Goal: Transaction & Acquisition: Purchase product/service

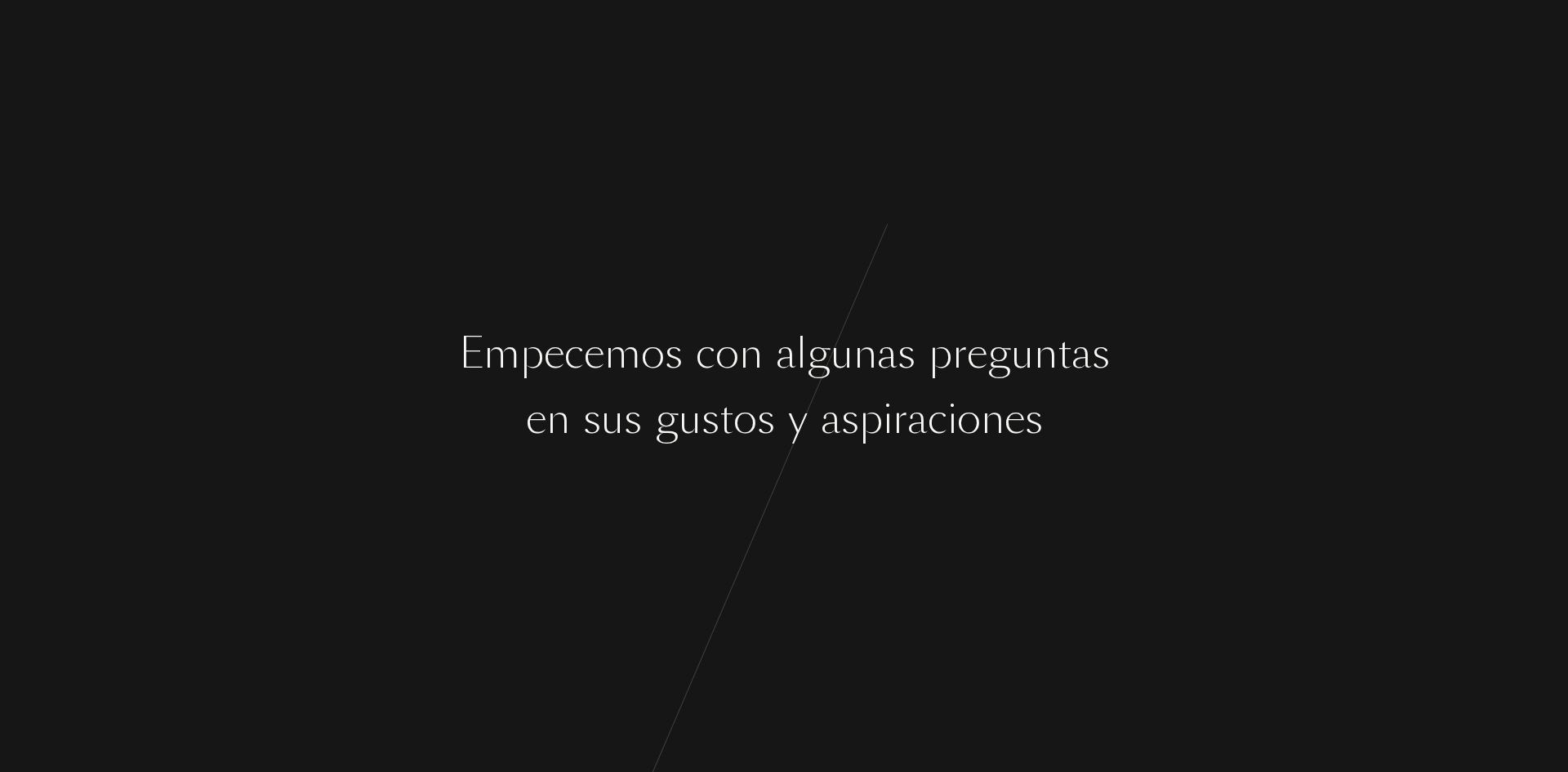
click at [831, 309] on div "E m p e c e m o s c o n a l g u n a s p r e g u n t a s e n s u s g u s t o s y…" at bounding box center [784, 386] width 1568 height 772
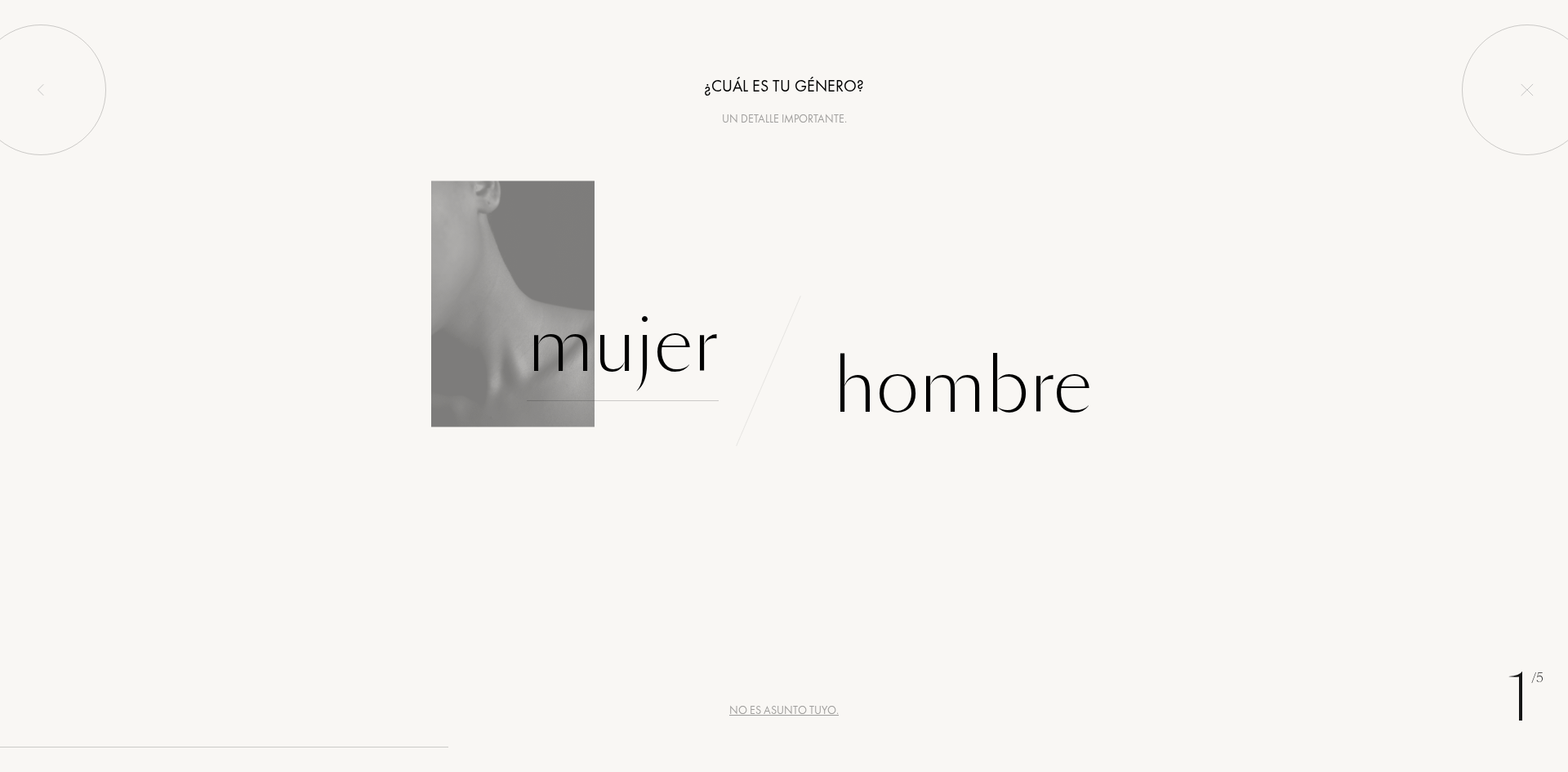
click at [608, 337] on div "Mujer" at bounding box center [622, 346] width 192 height 111
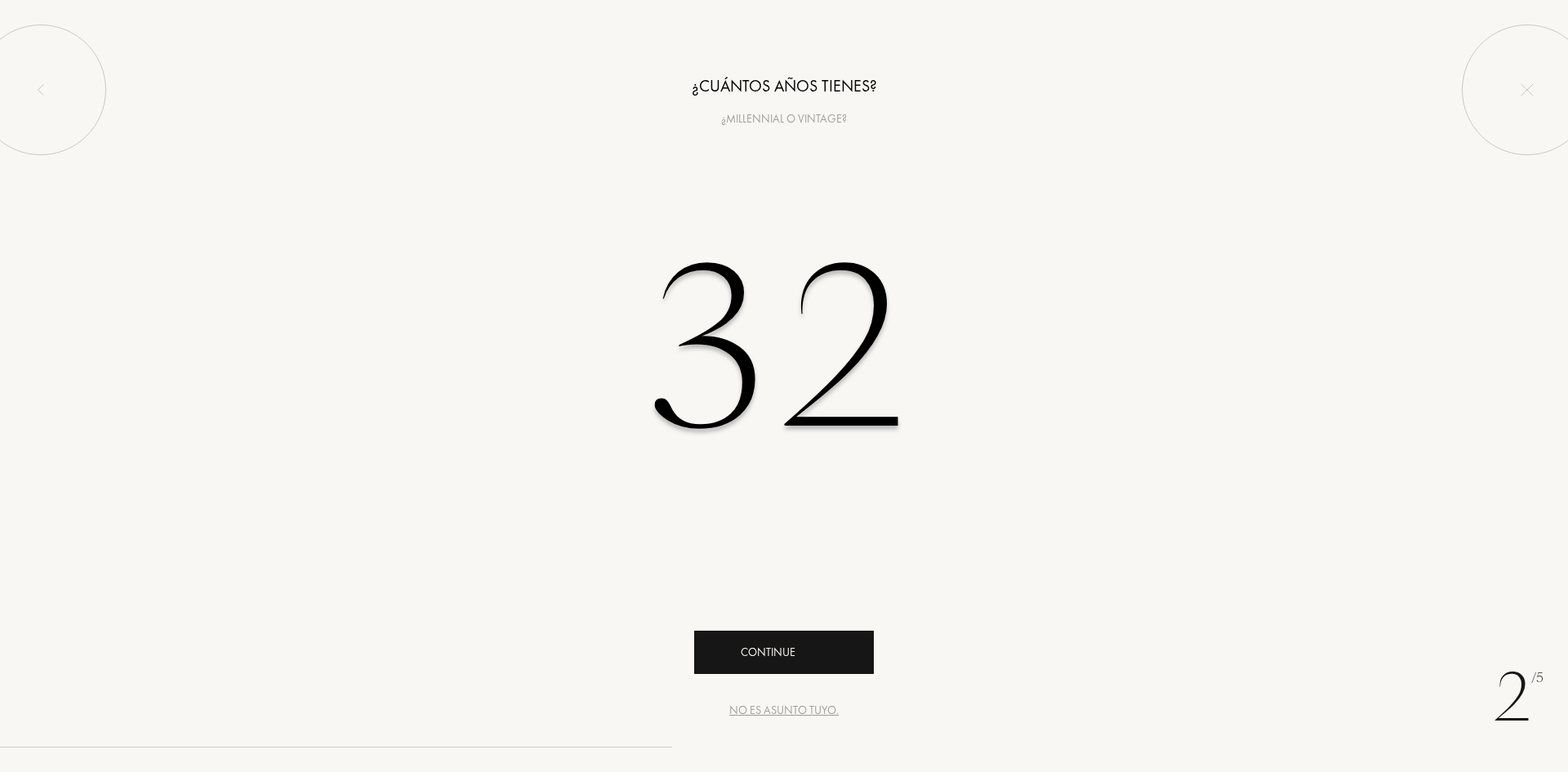
type input "32"
click at [800, 648] on div "Continue" at bounding box center [784, 652] width 180 height 44
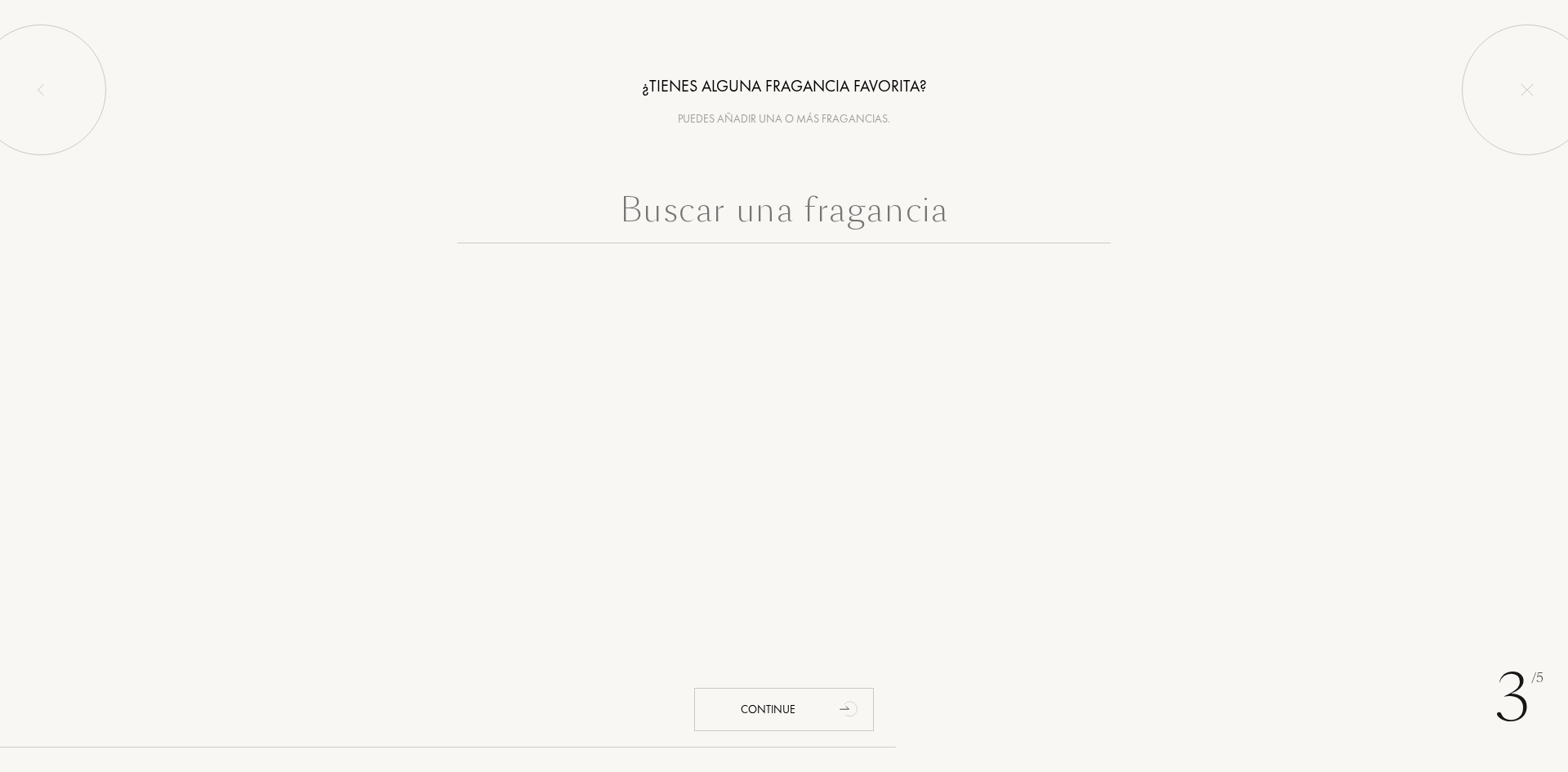
click at [784, 206] on input "text" at bounding box center [784, 214] width 653 height 59
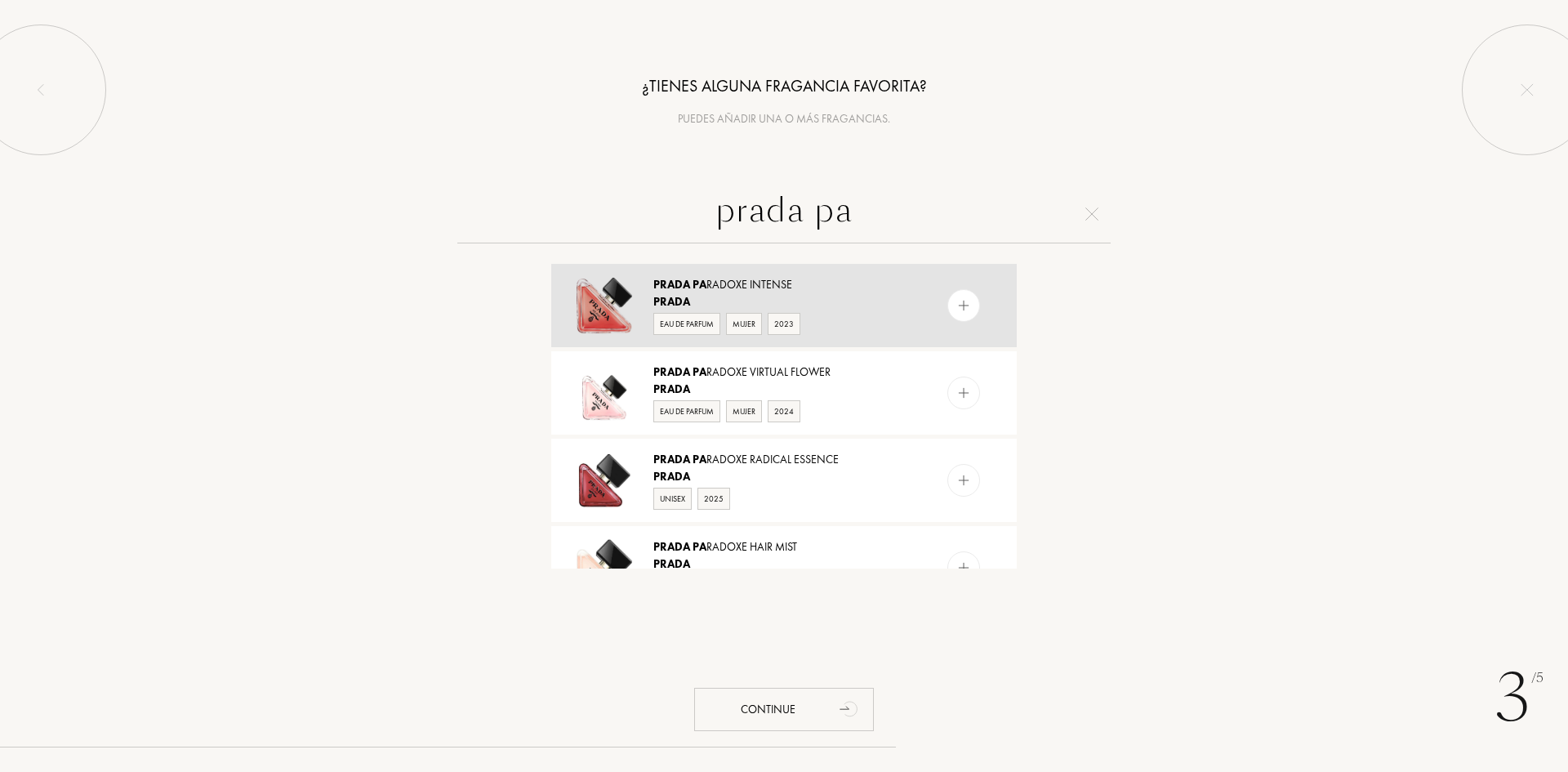
type input "prada pa"
click at [899, 308] on div "Prada" at bounding box center [782, 302] width 260 height 17
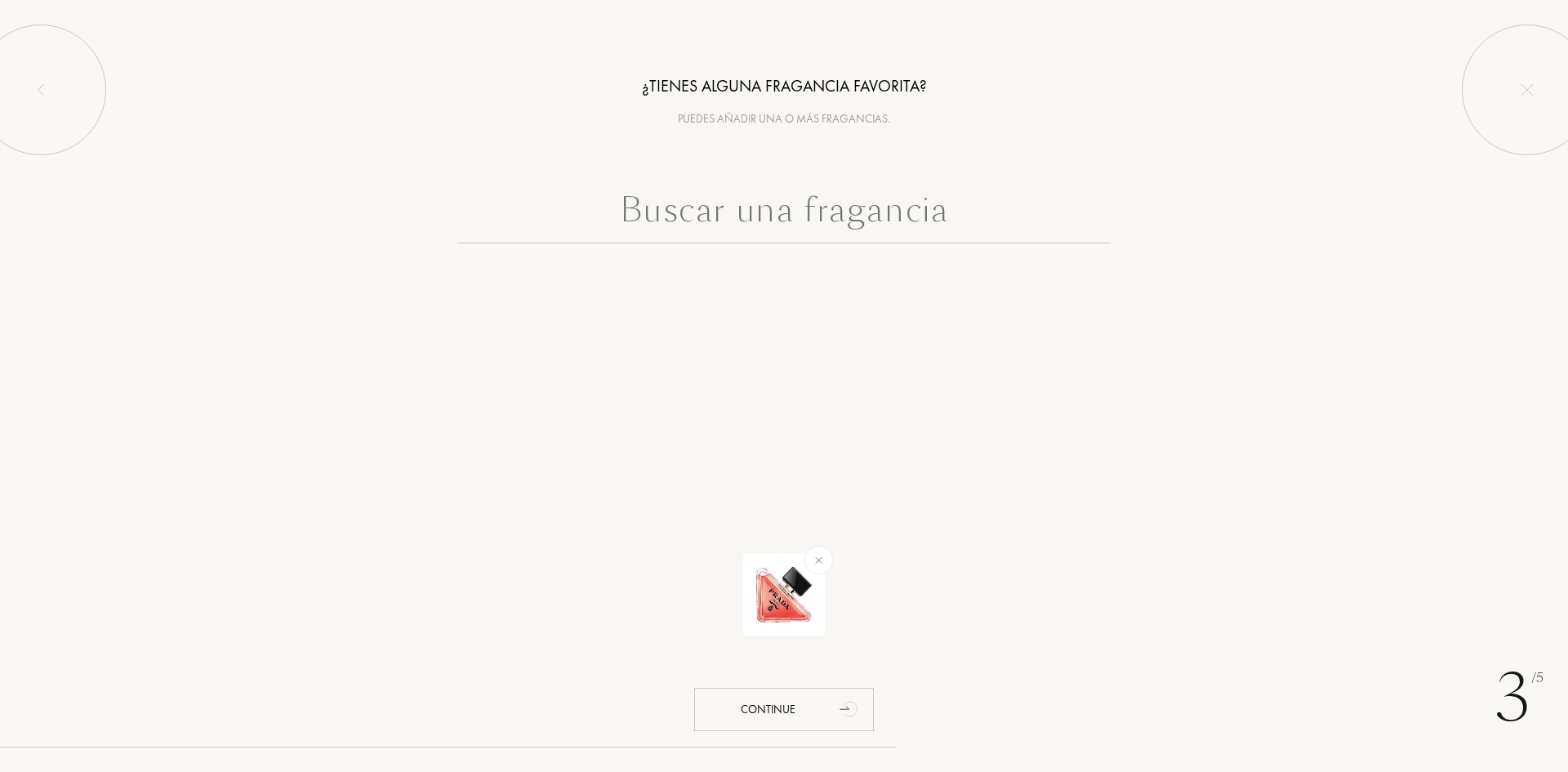
click at [803, 226] on input "text" at bounding box center [784, 214] width 653 height 59
type input "g"
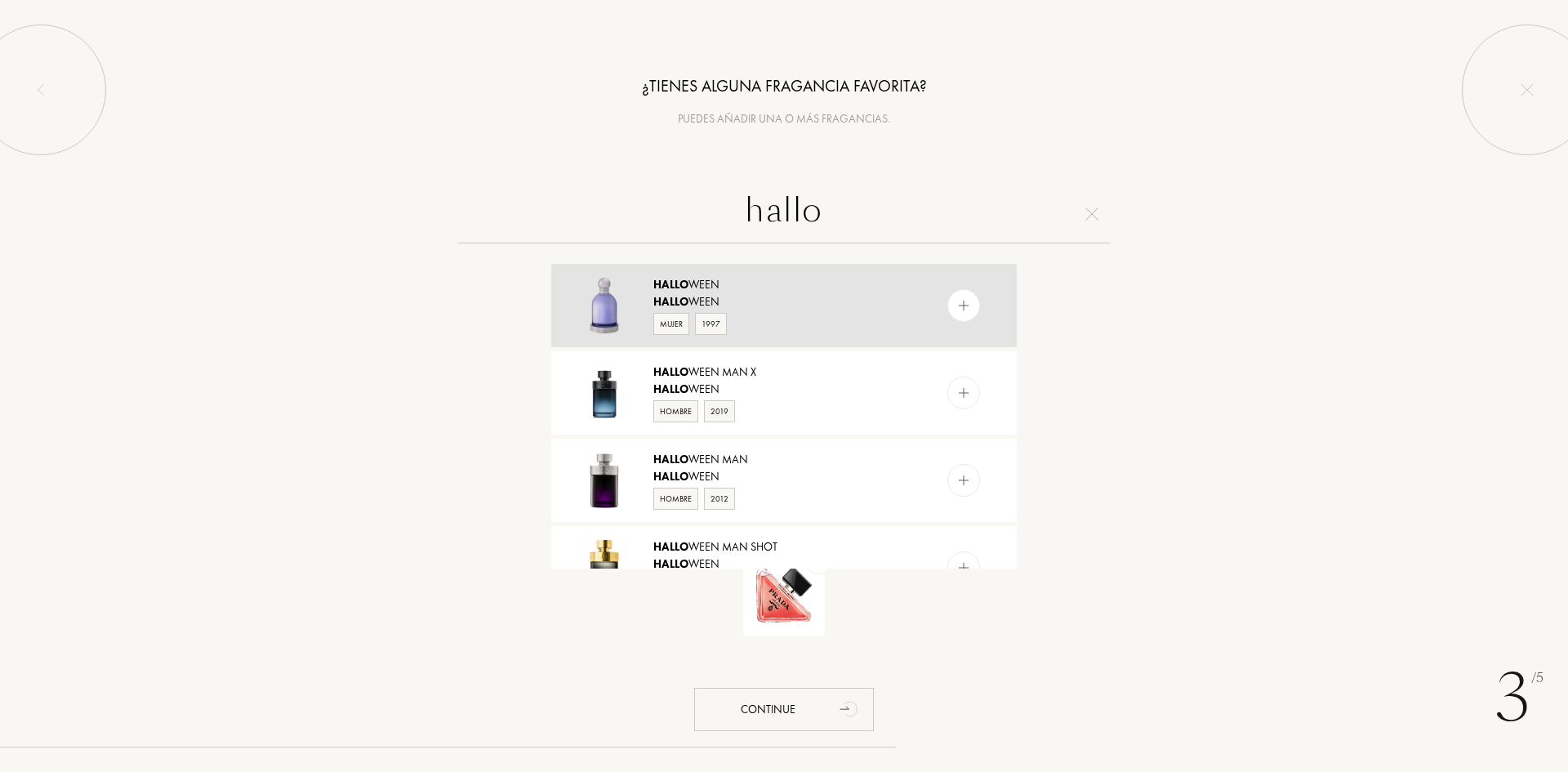
type input "hallo"
click at [819, 334] on div "Mujer 1997" at bounding box center [782, 322] width 260 height 25
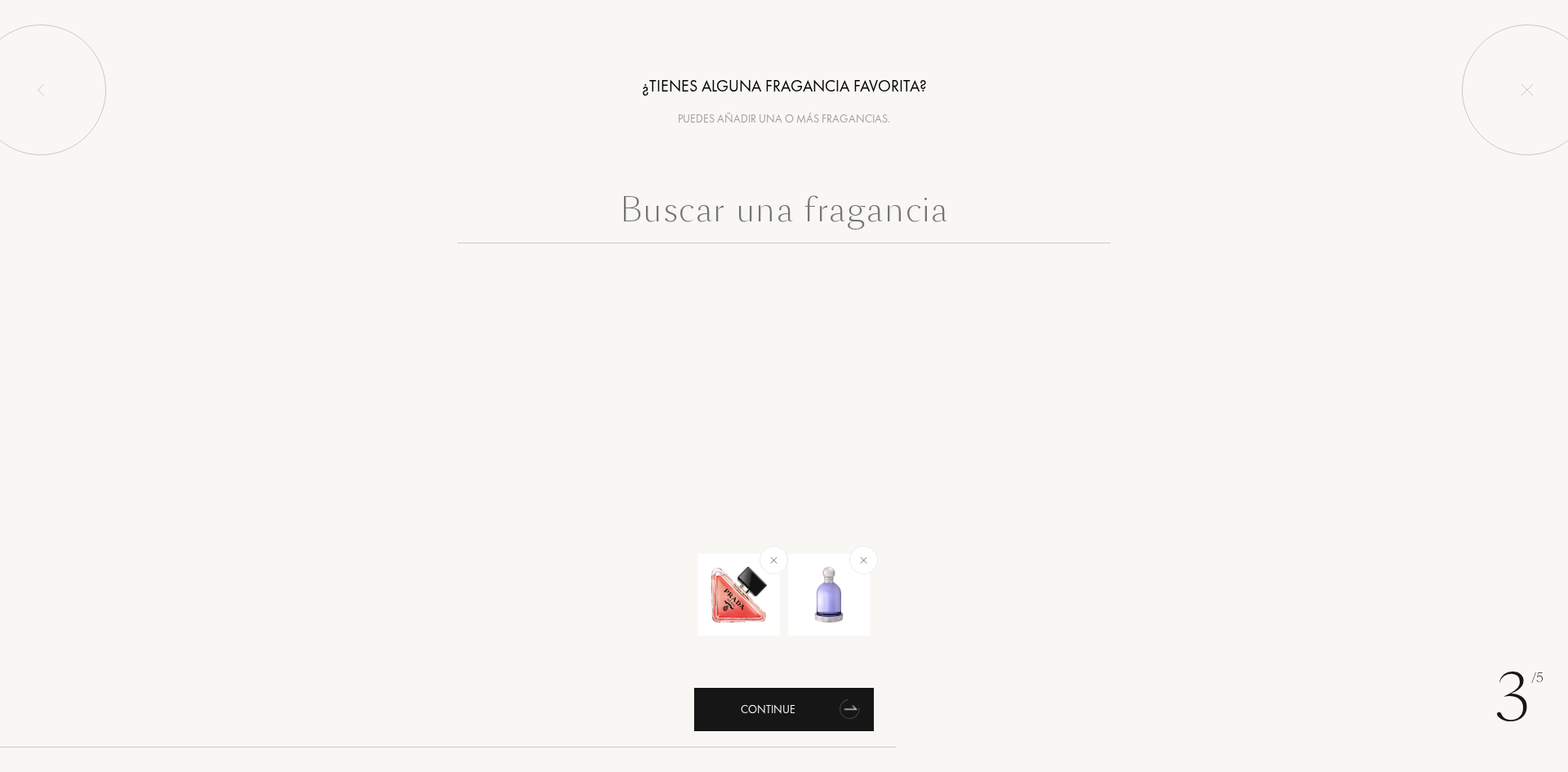
click at [807, 709] on div "Continue" at bounding box center [784, 709] width 180 height 44
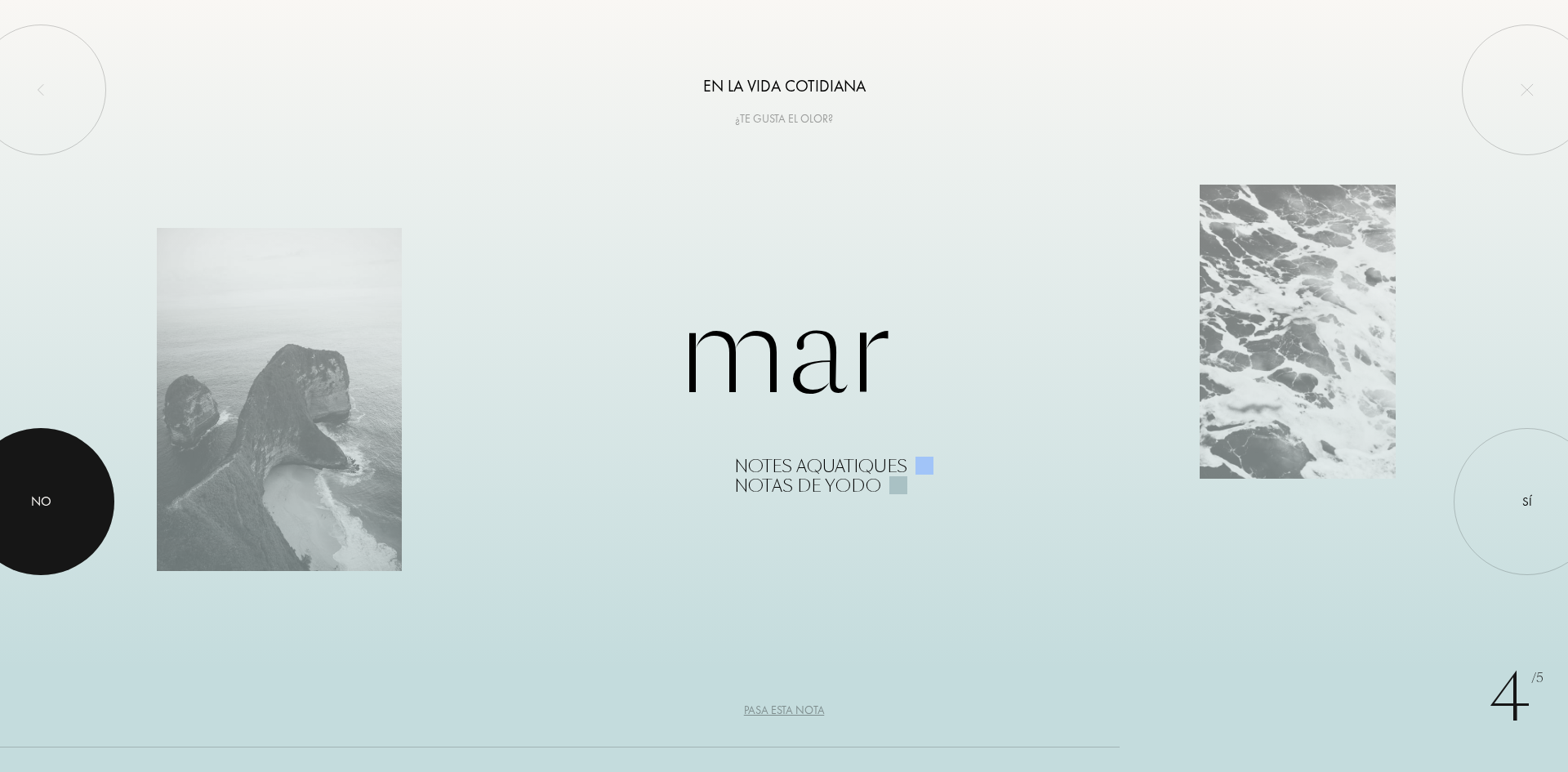
click at [39, 501] on div "No" at bounding box center [41, 501] width 21 height 20
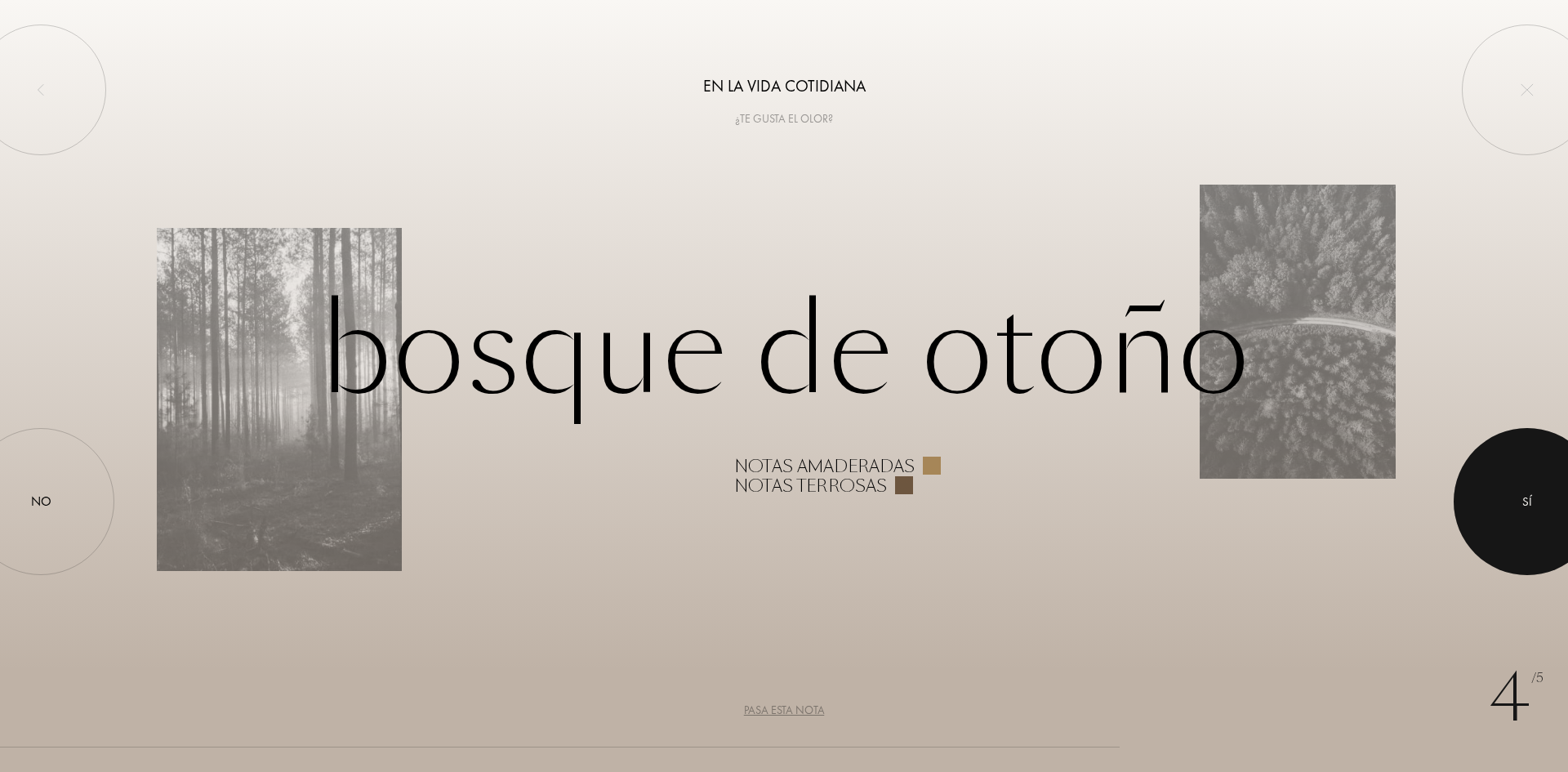
click at [1509, 523] on div at bounding box center [1527, 501] width 147 height 147
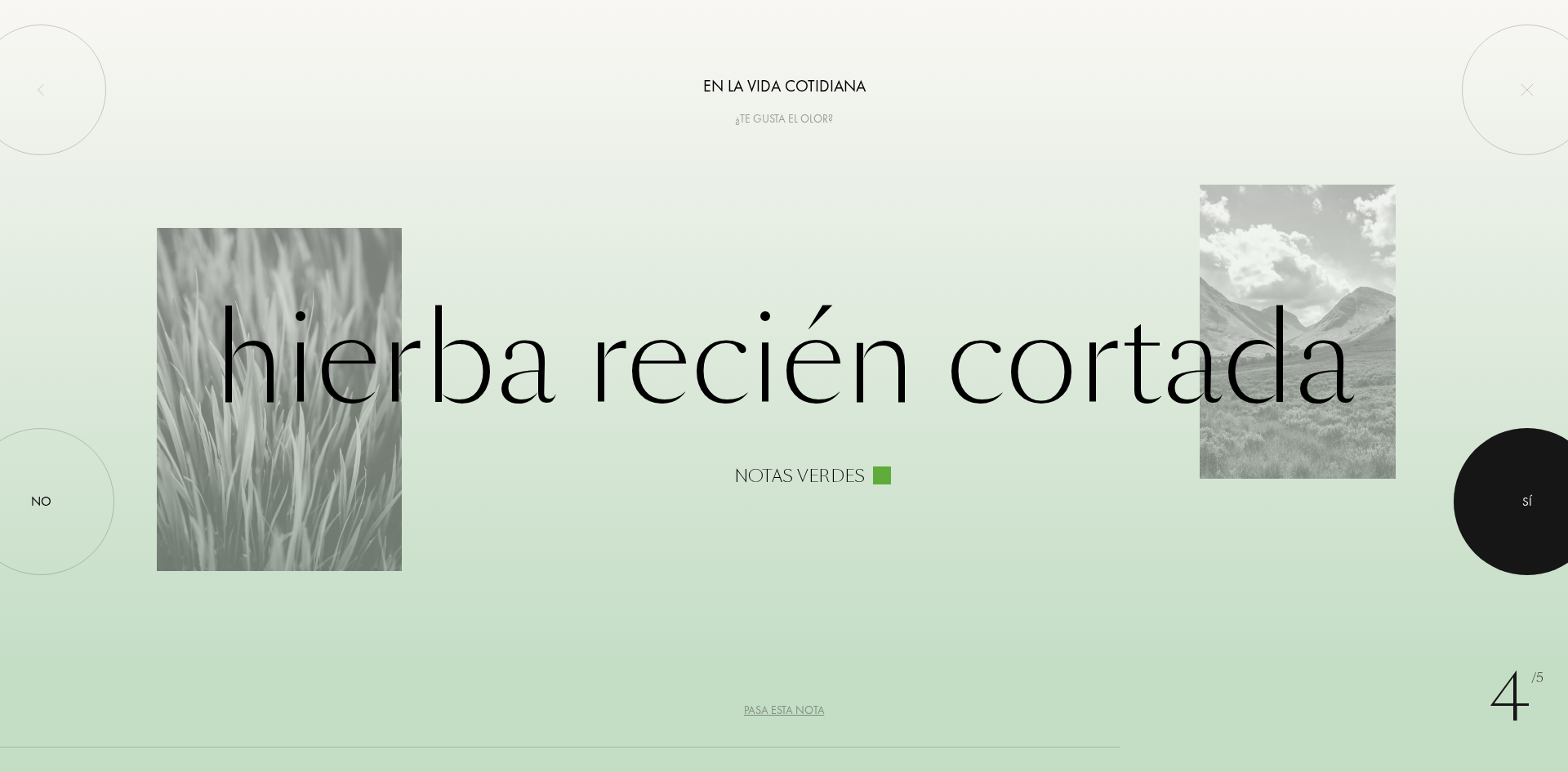
click at [1478, 481] on div at bounding box center [1527, 501] width 147 height 147
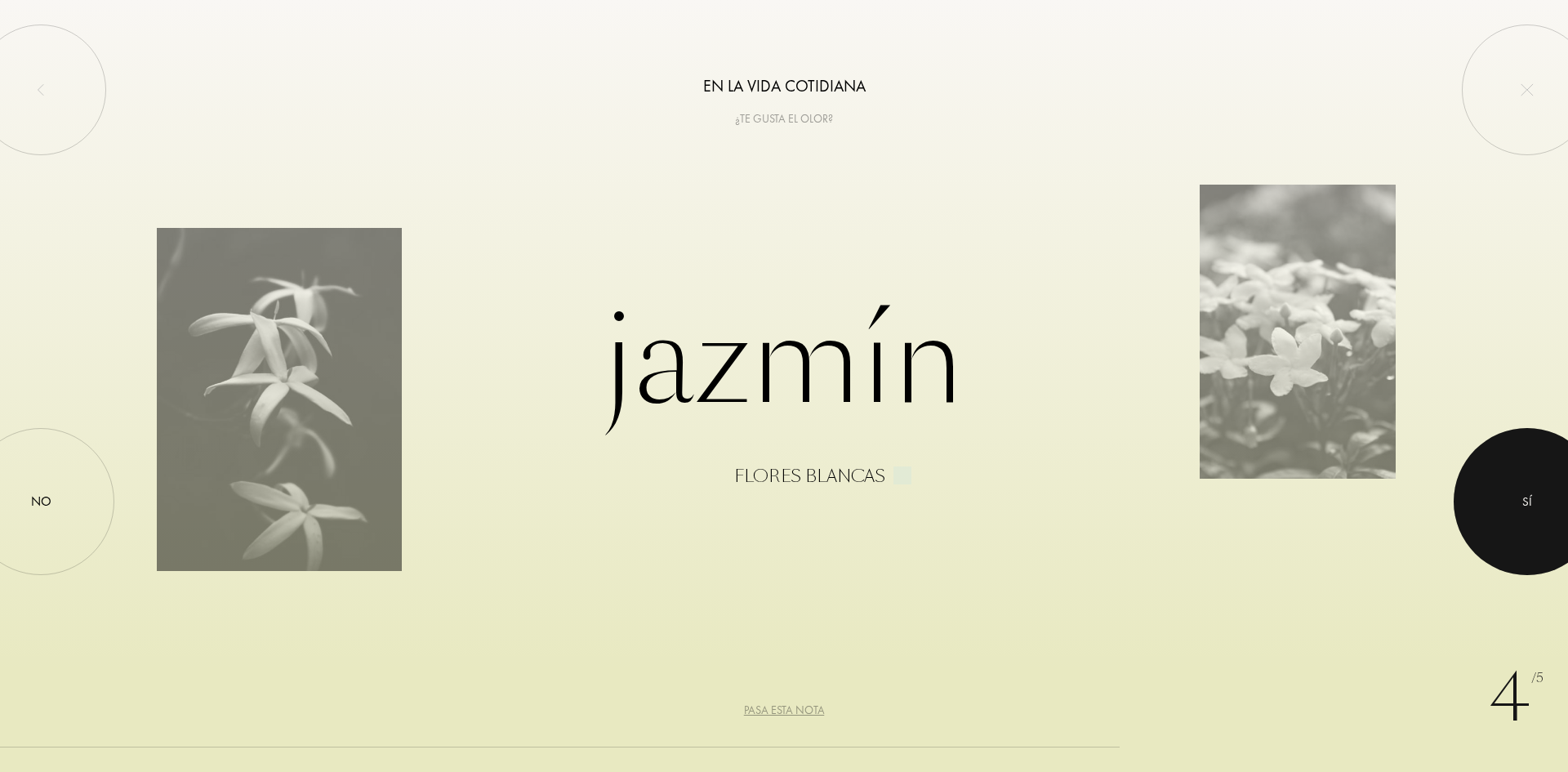
click at [1467, 469] on div at bounding box center [1527, 501] width 147 height 147
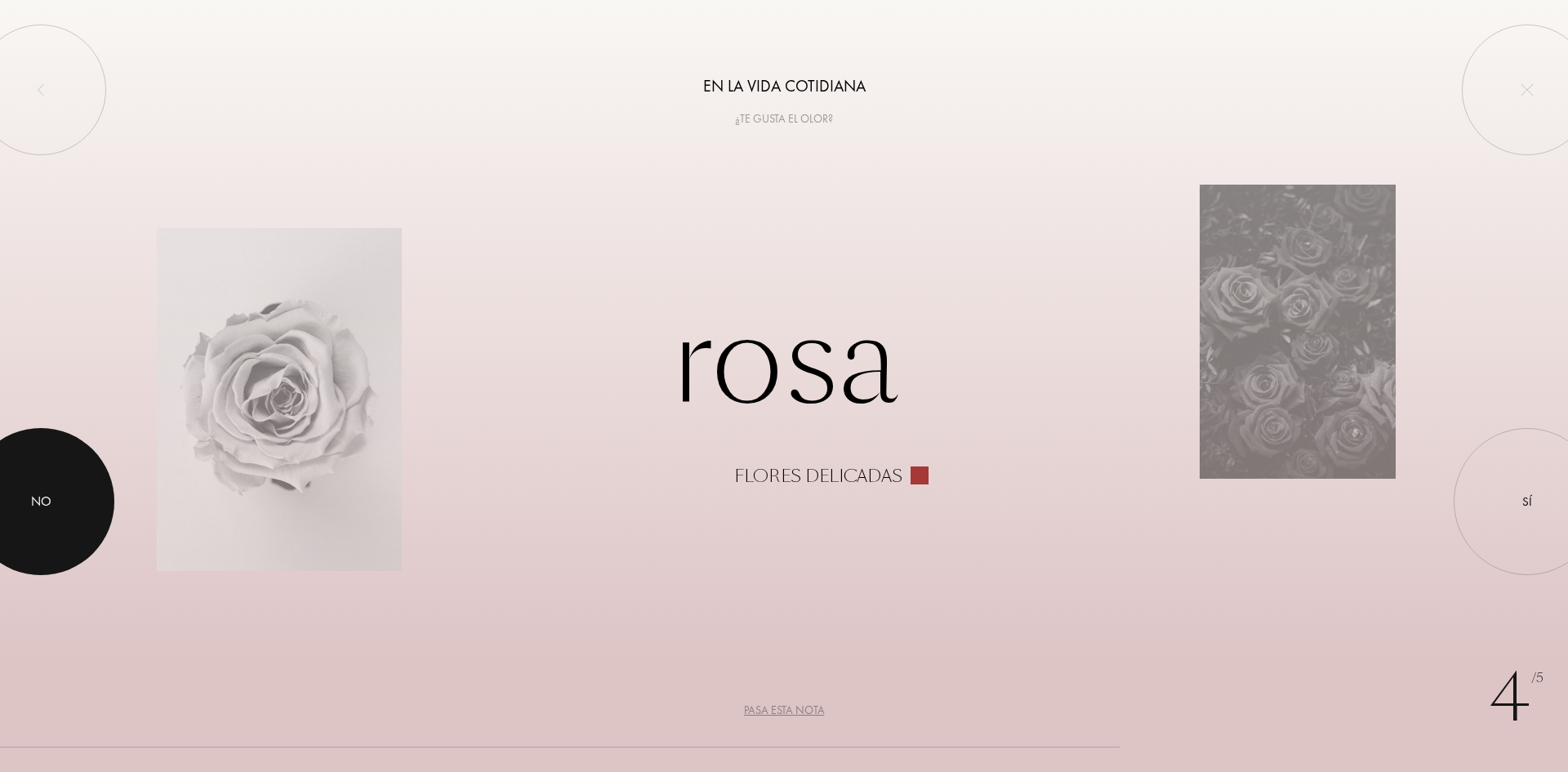
click at [53, 510] on div at bounding box center [40, 501] width 147 height 147
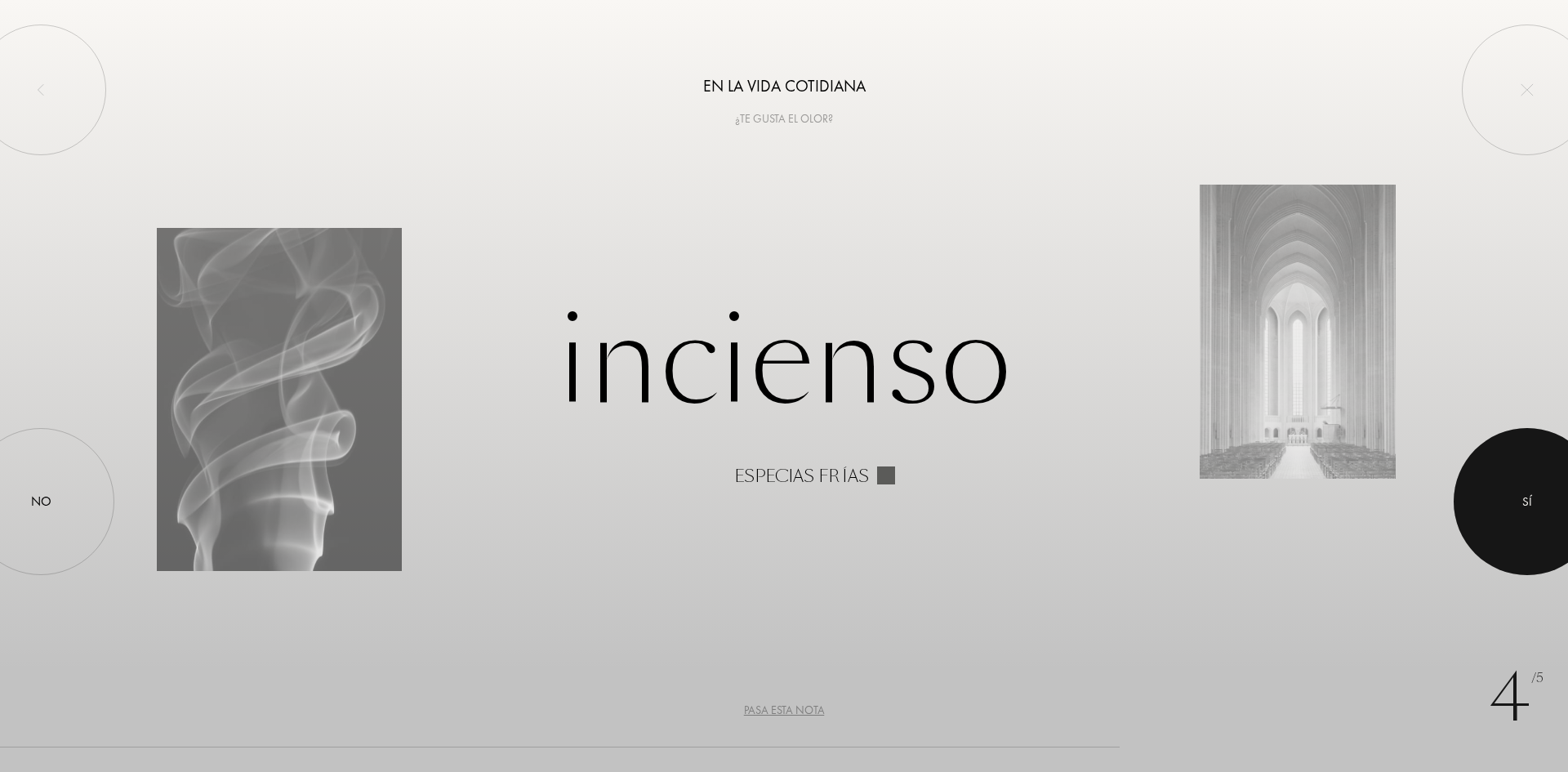
click at [1486, 520] on div "Sí" at bounding box center [1527, 501] width 147 height 147
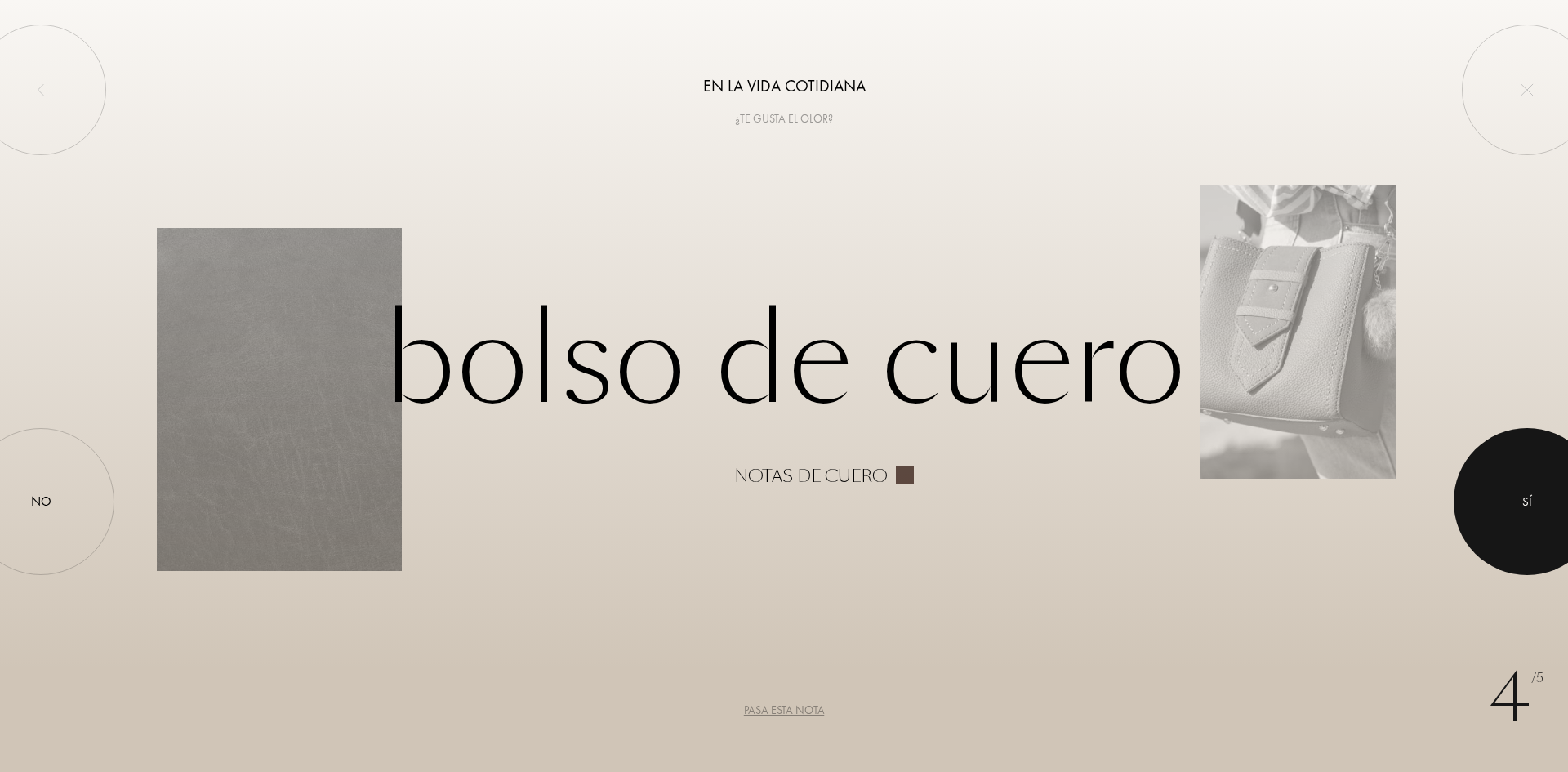
click at [1474, 501] on div at bounding box center [1527, 501] width 147 height 147
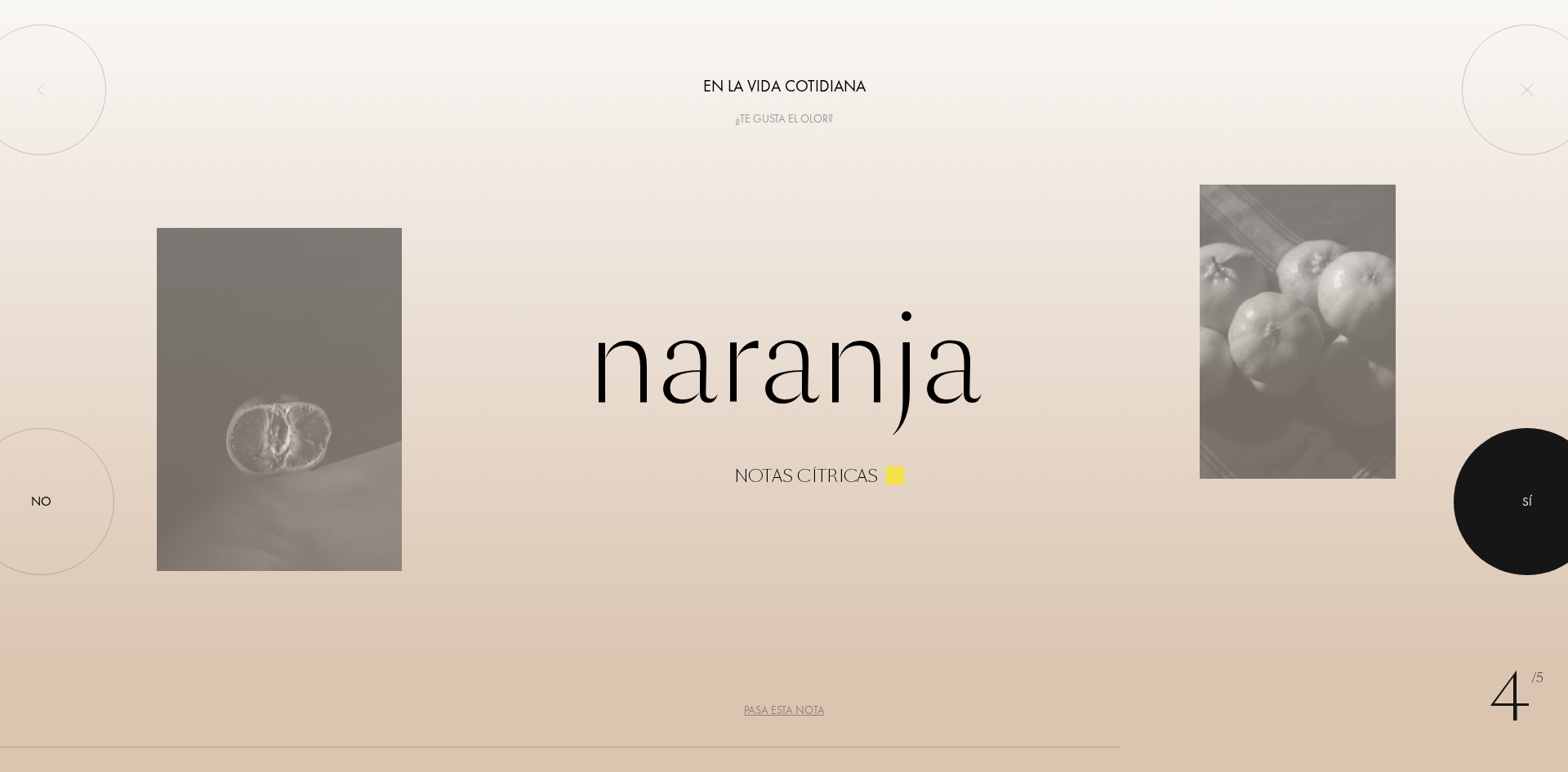
click at [1496, 490] on div at bounding box center [1527, 501] width 147 height 147
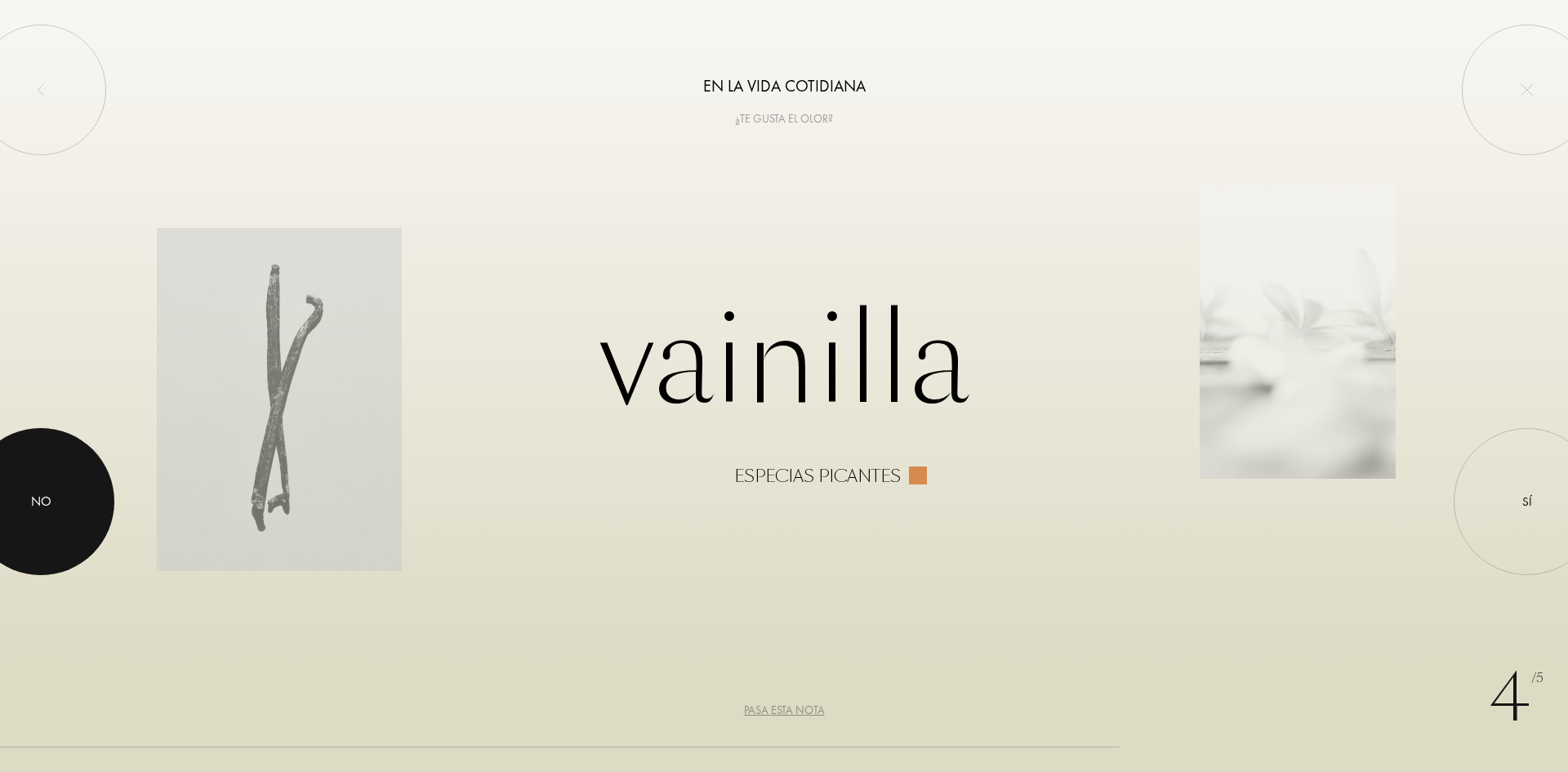
click at [79, 514] on div at bounding box center [40, 501] width 147 height 147
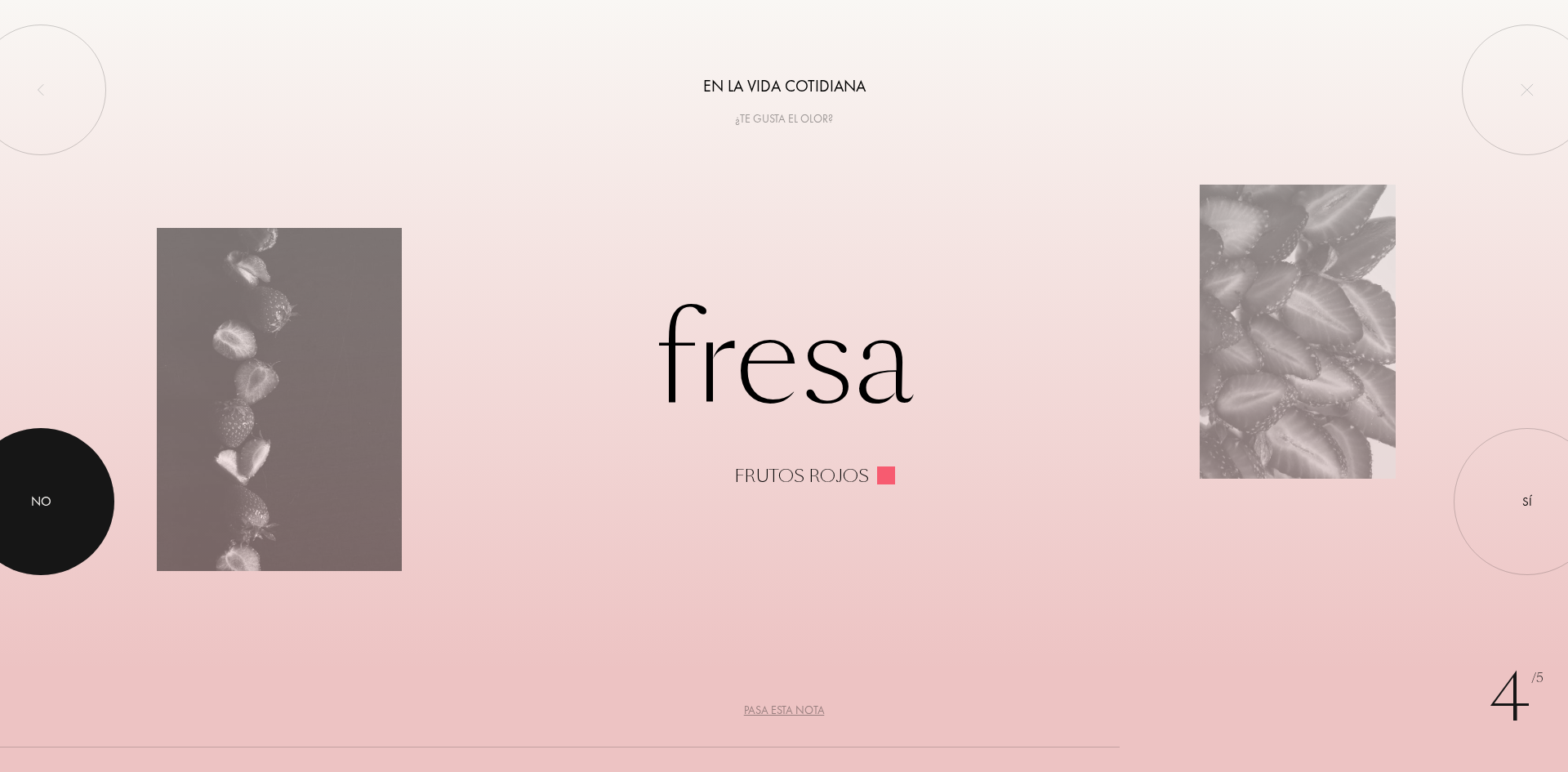
click at [4, 526] on div at bounding box center [40, 501] width 147 height 147
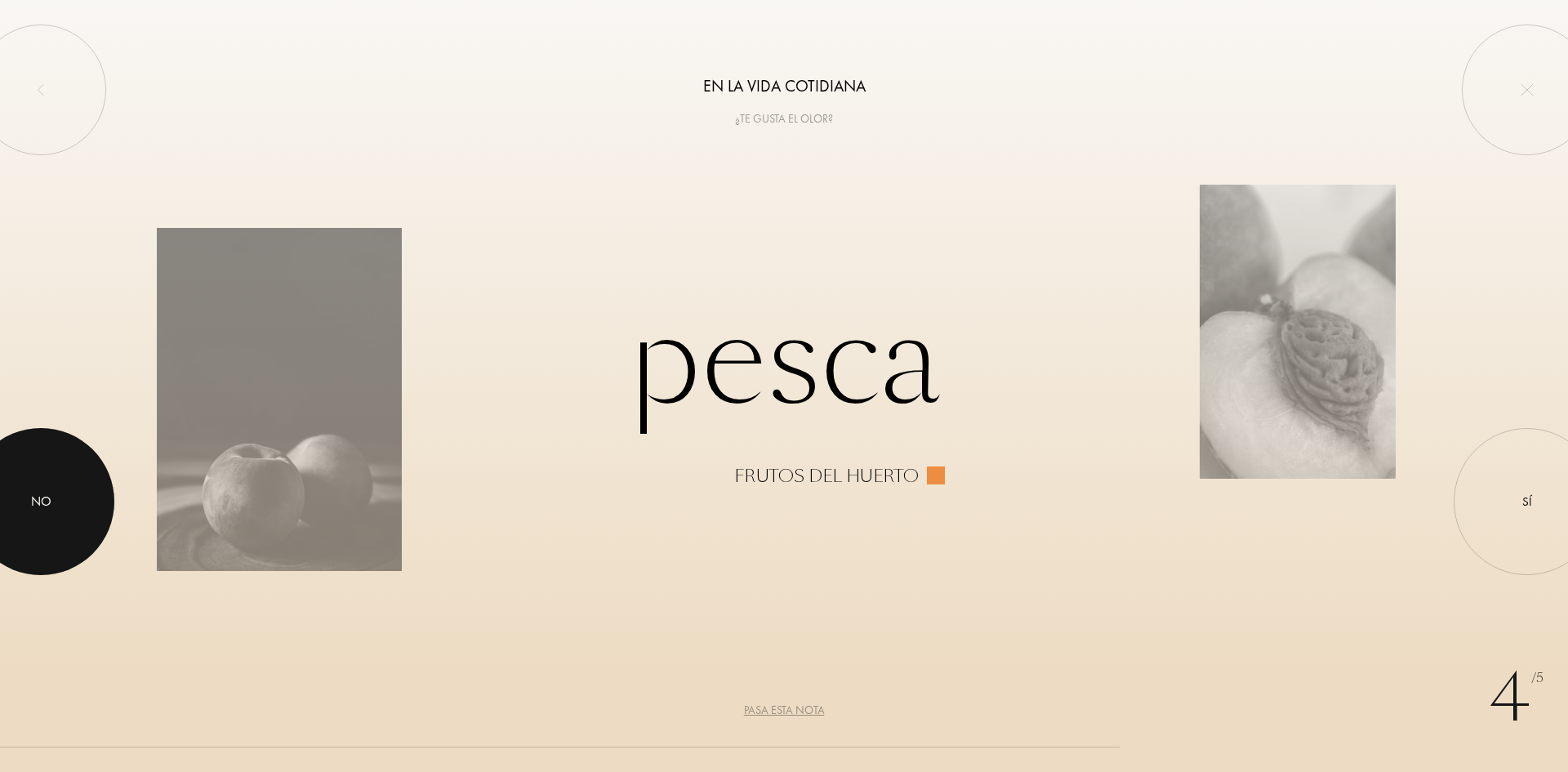
click at [65, 494] on div at bounding box center [40, 501] width 147 height 147
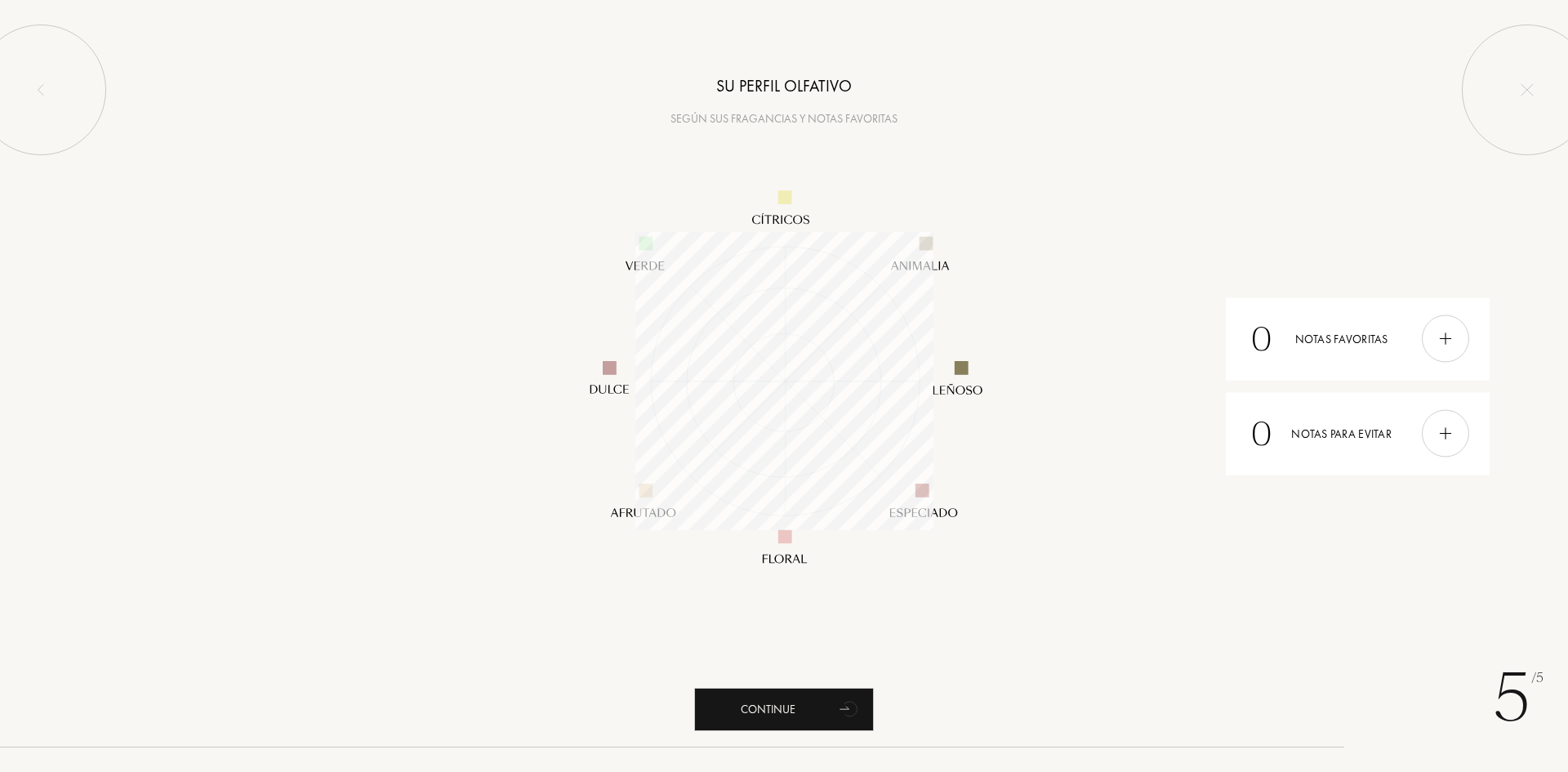
scroll to position [299, 298]
click at [803, 704] on div "Continue" at bounding box center [784, 709] width 180 height 44
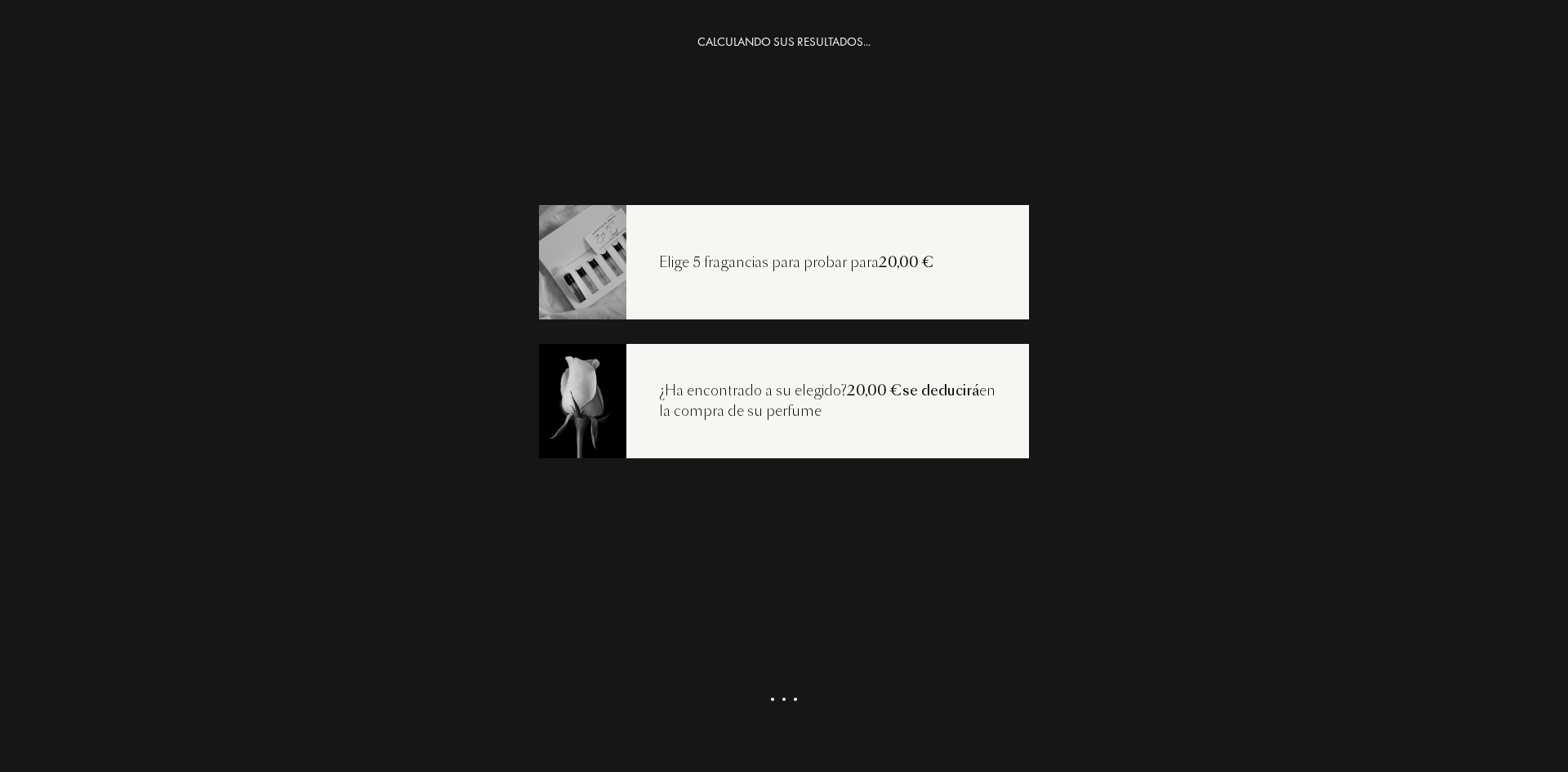
click at [773, 263] on div "Elige 5 fragancias para probar para 20,00 €" at bounding box center [796, 263] width 340 height 21
click at [591, 259] on img at bounding box center [582, 261] width 88 height 118
click at [802, 732] on div "Ver mi selección" at bounding box center [784, 723] width 180 height 44
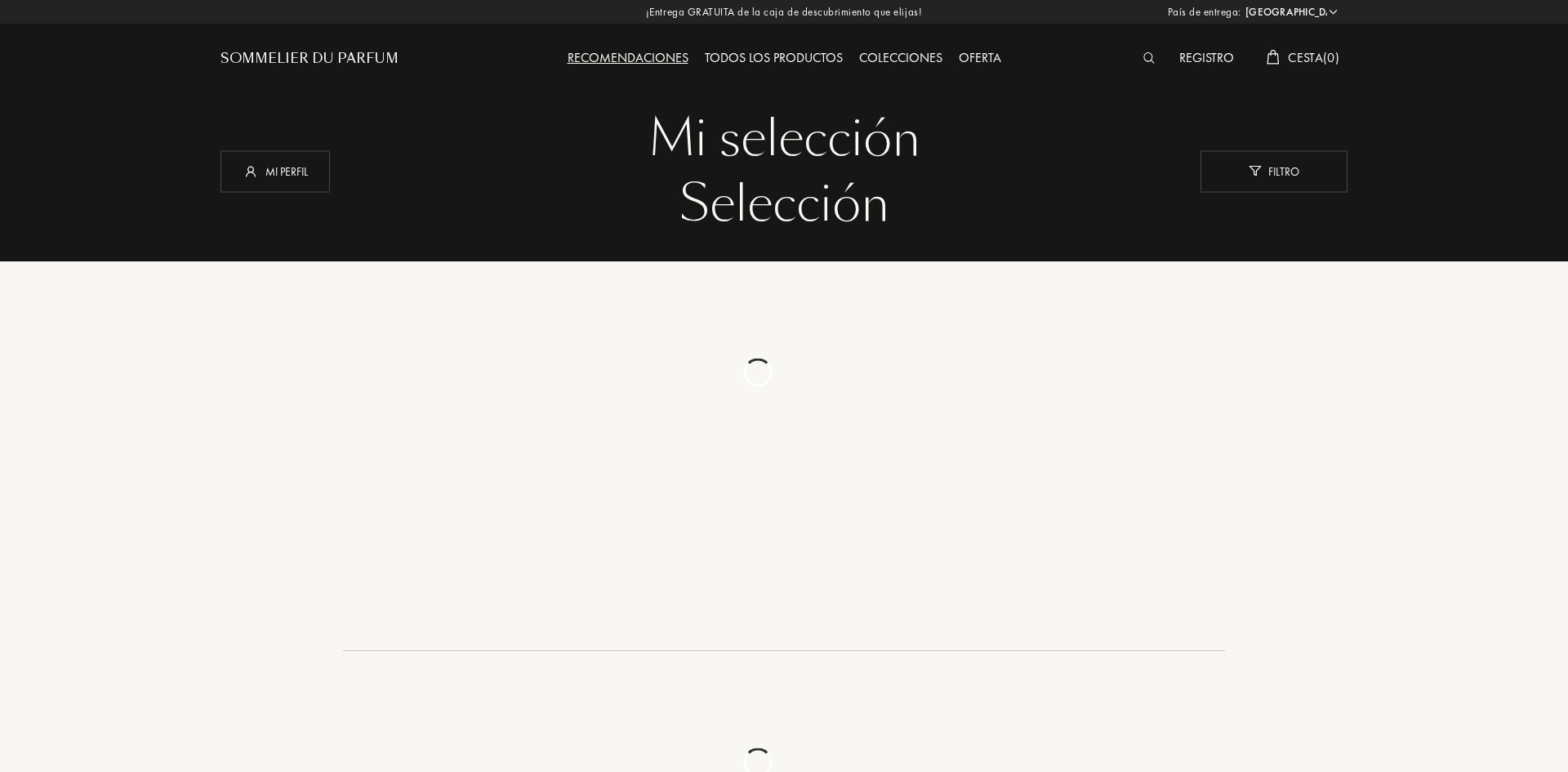
select select "ES"
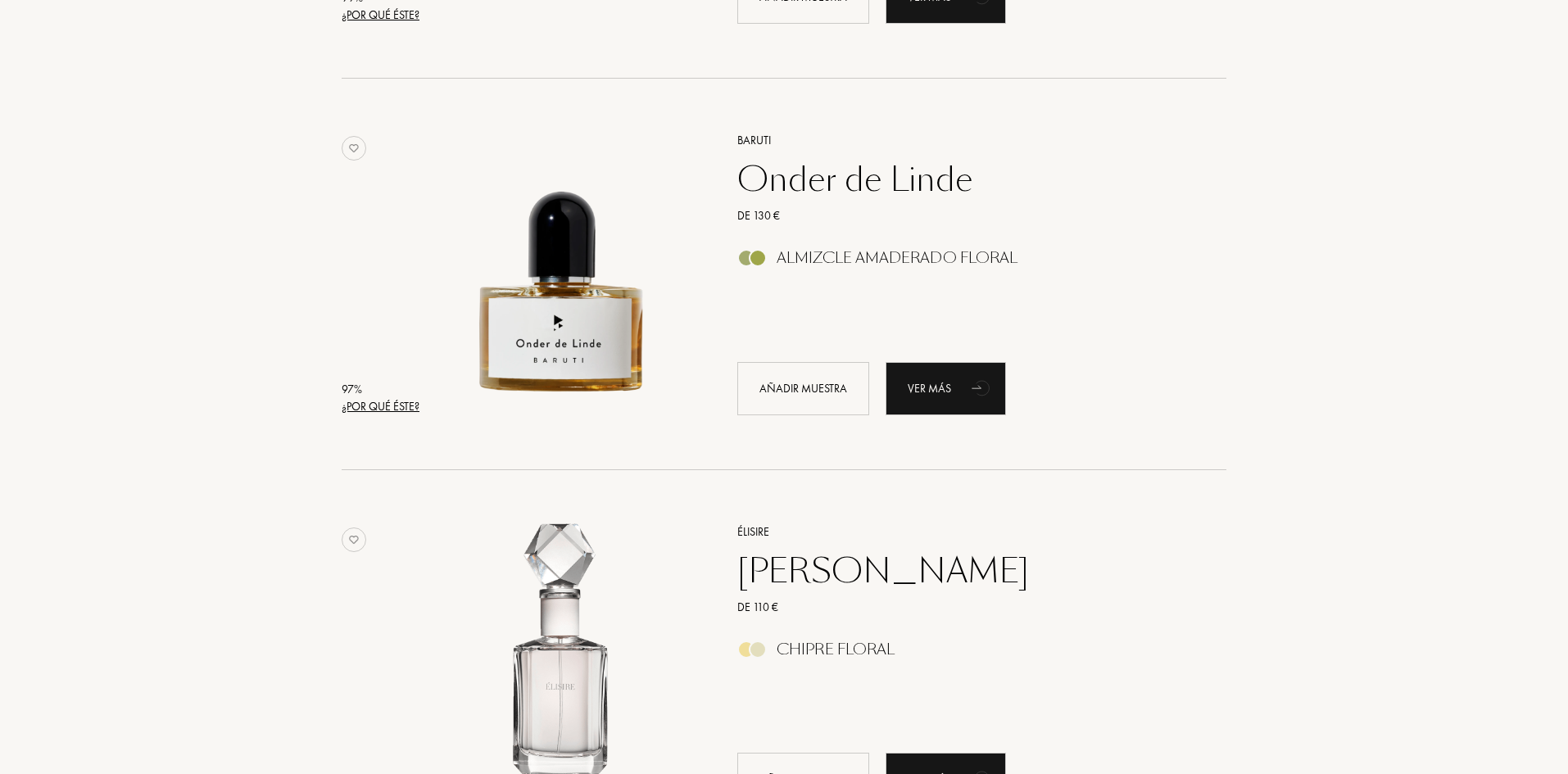
scroll to position [573, 0]
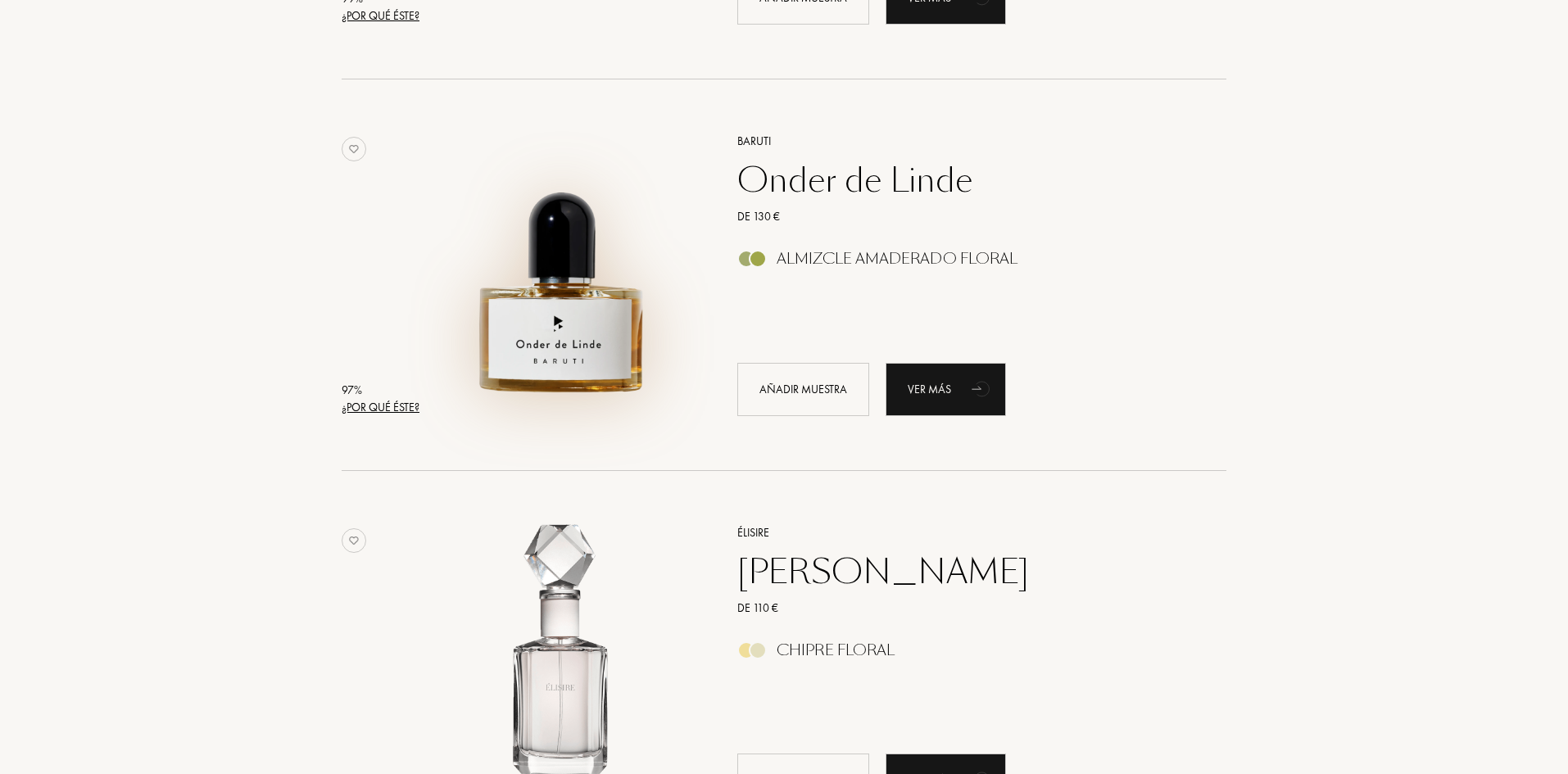
click at [571, 294] on img at bounding box center [562, 267] width 273 height 273
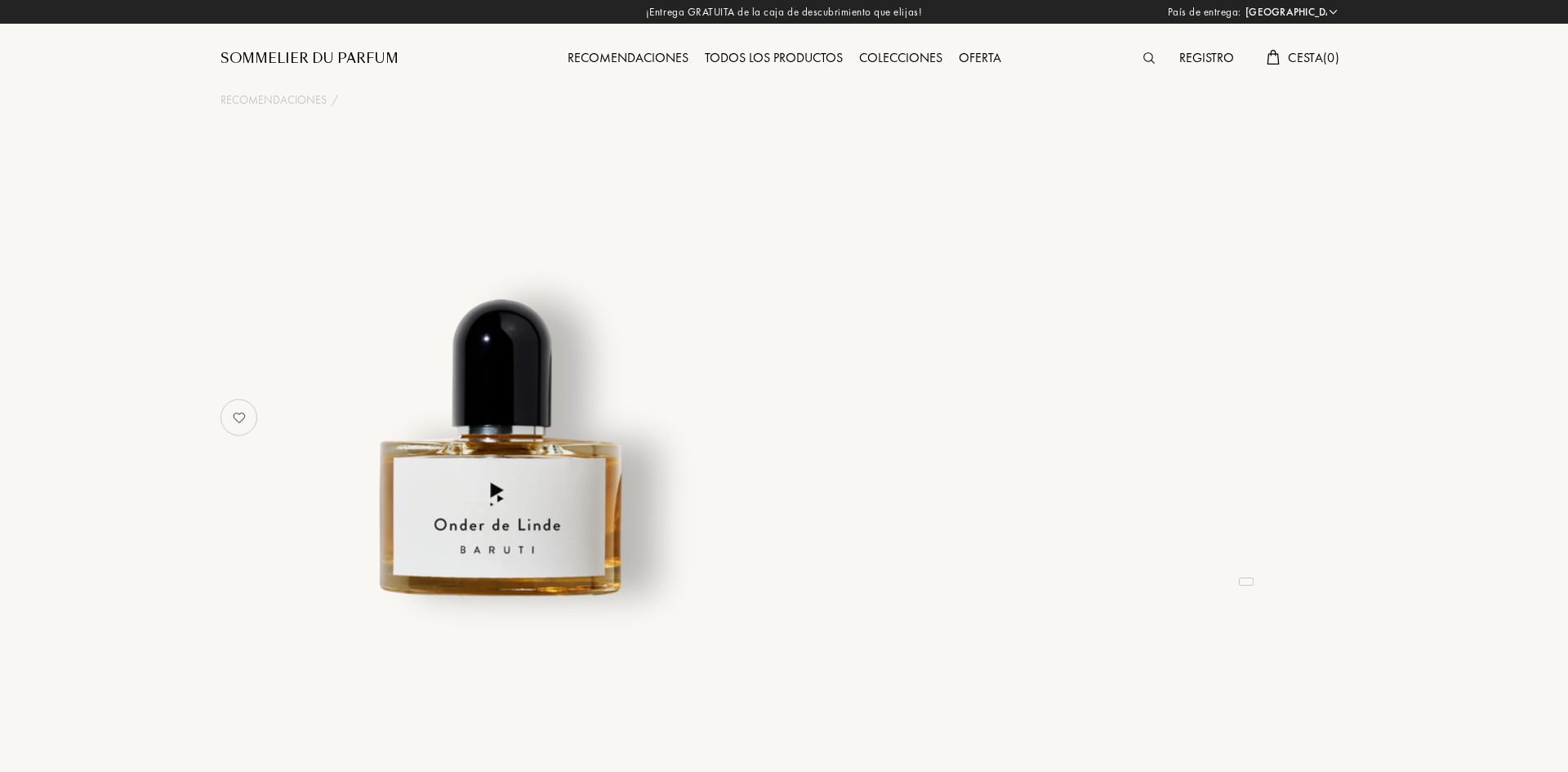
select select "ES"
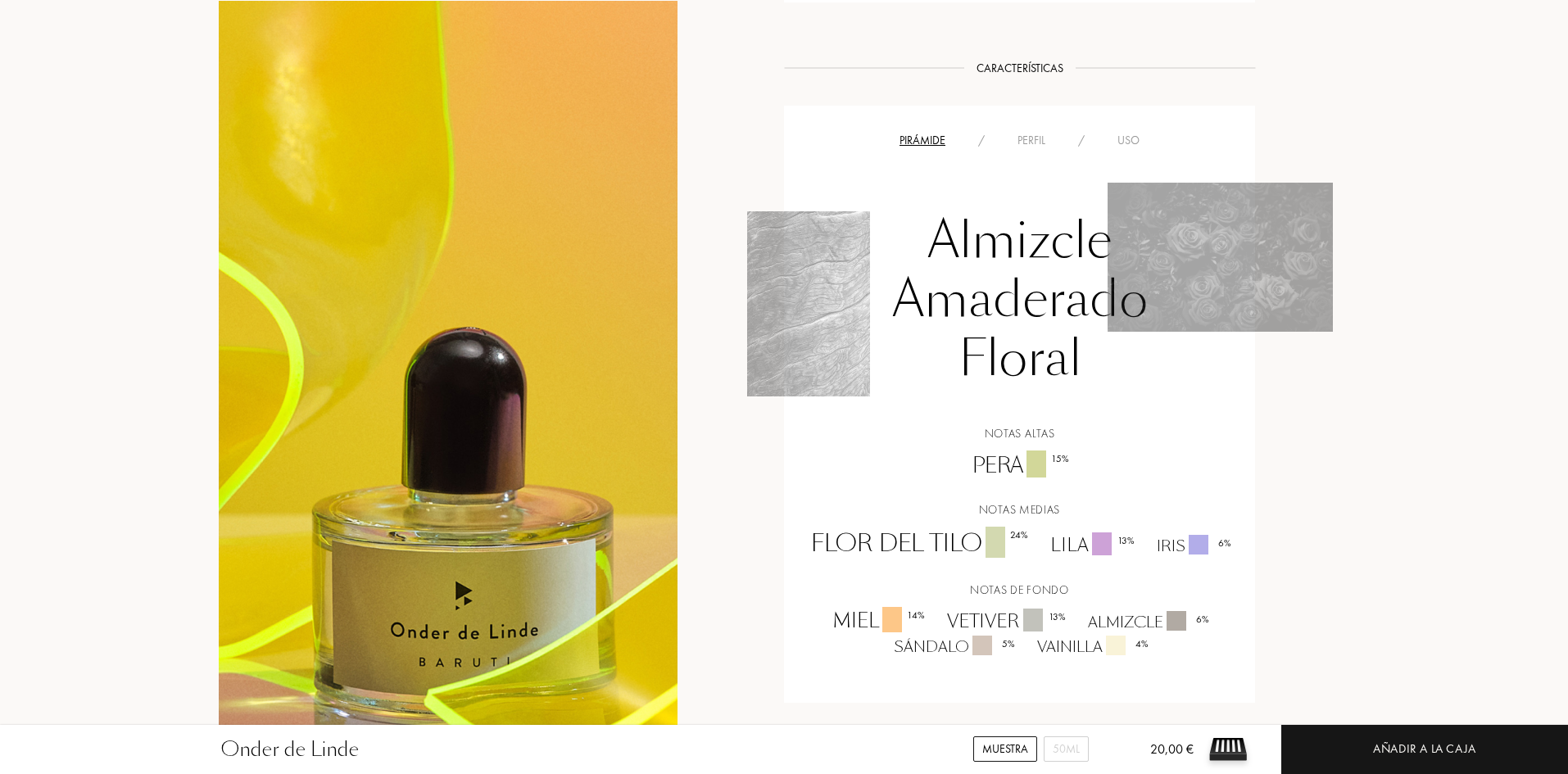
scroll to position [1147, 0]
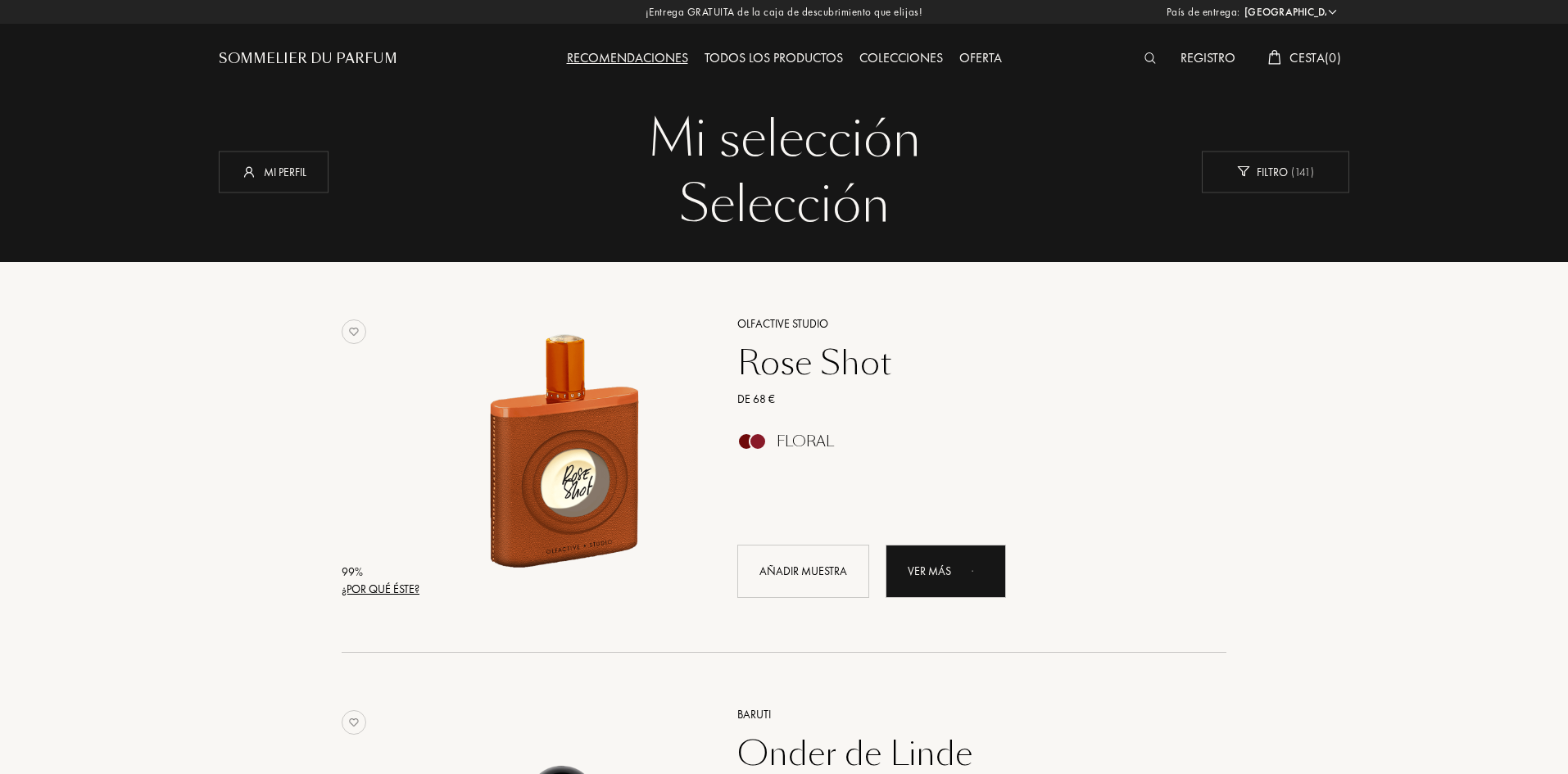
select select "ES"
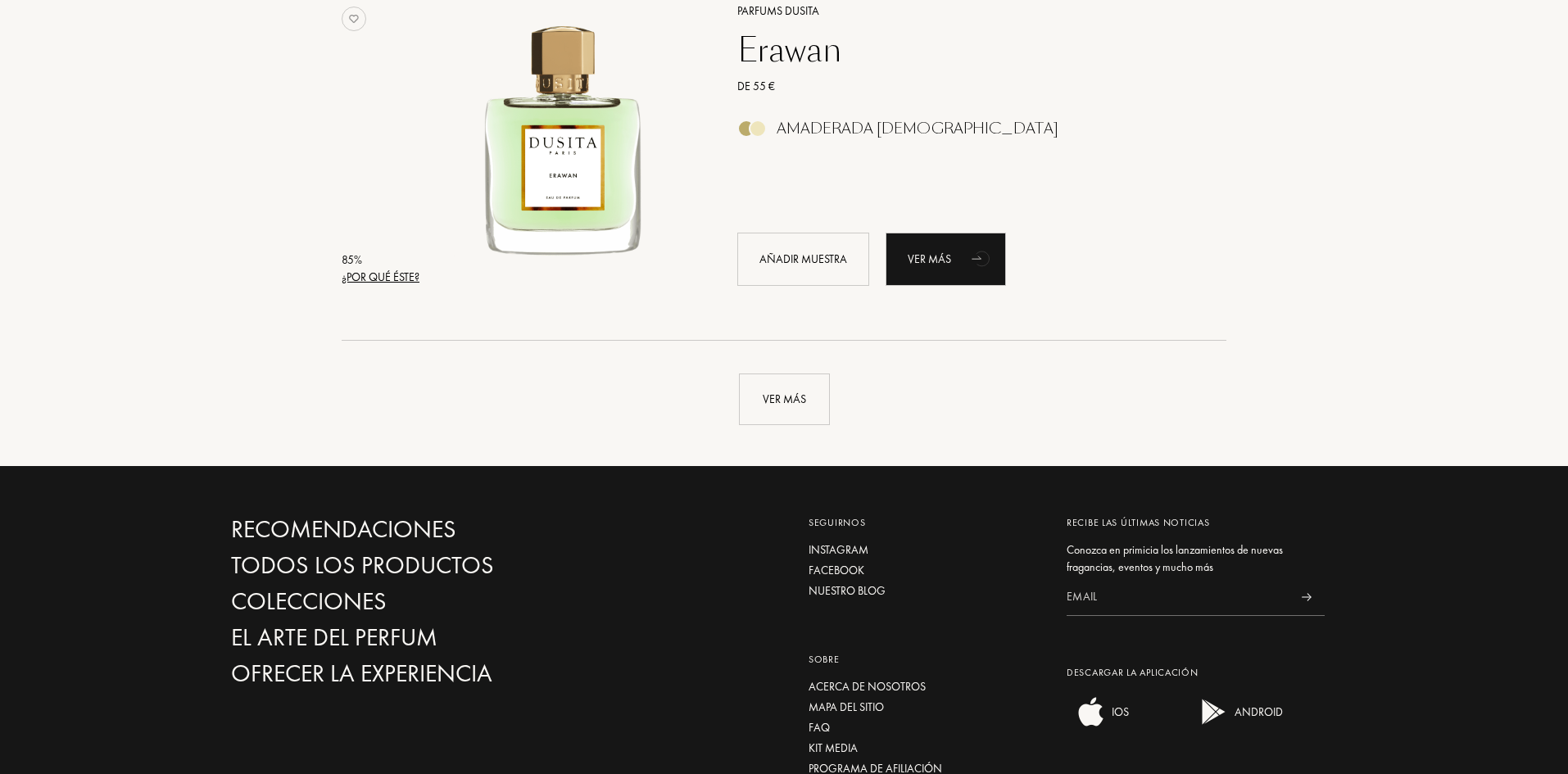
scroll to position [3850, 0]
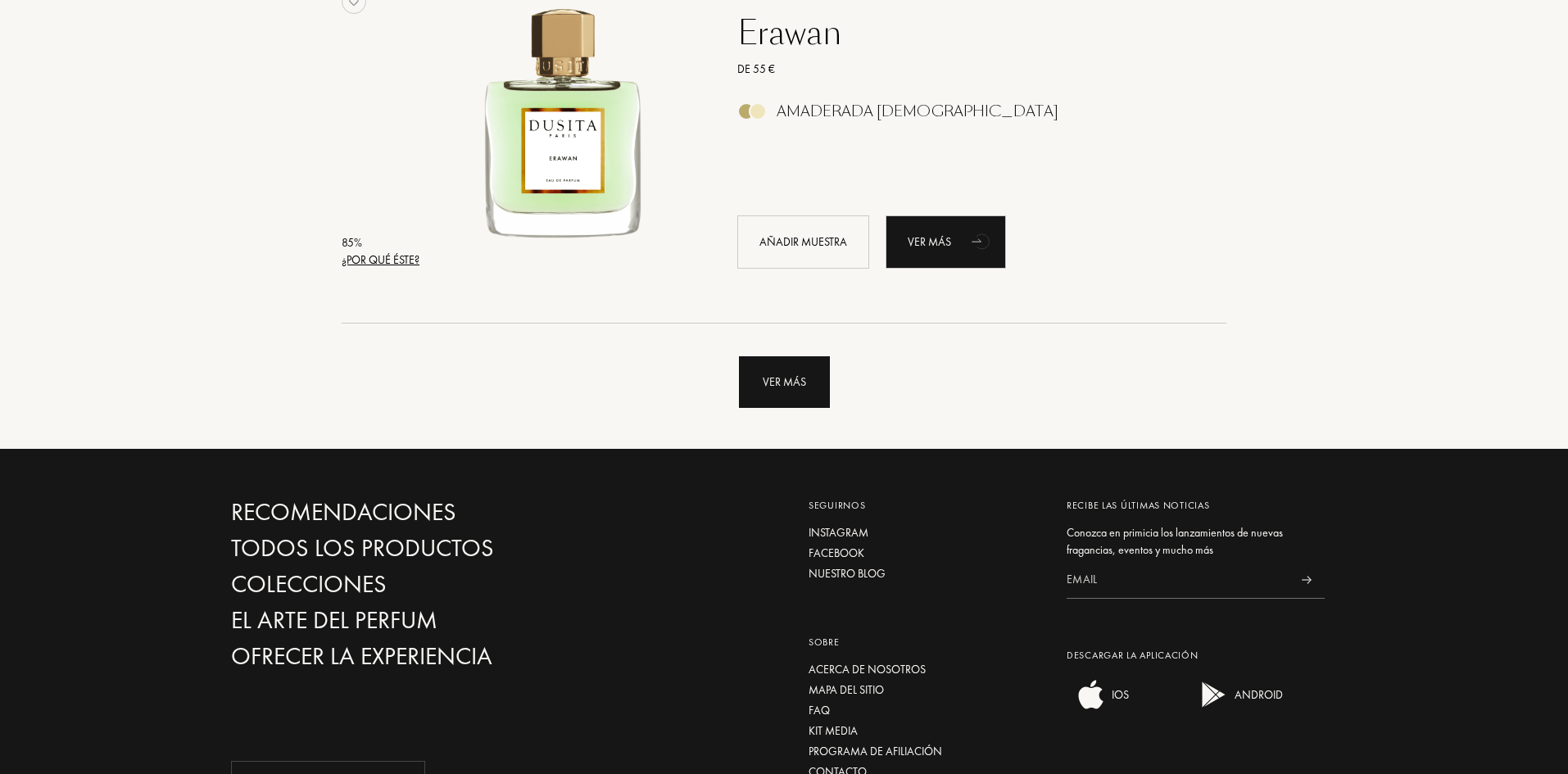
click at [793, 368] on div "Ver más" at bounding box center [785, 382] width 91 height 51
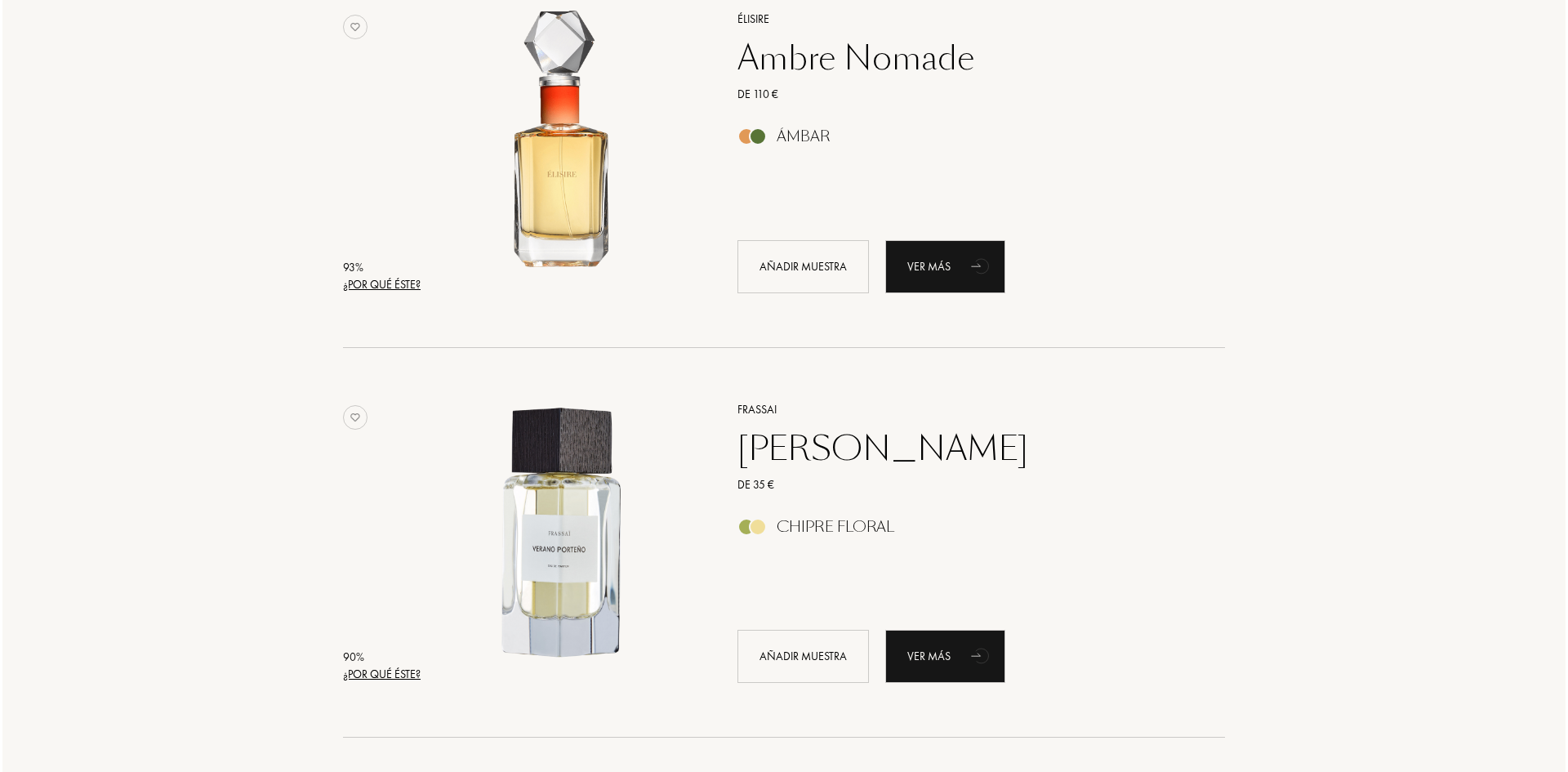
scroll to position [1716, 0]
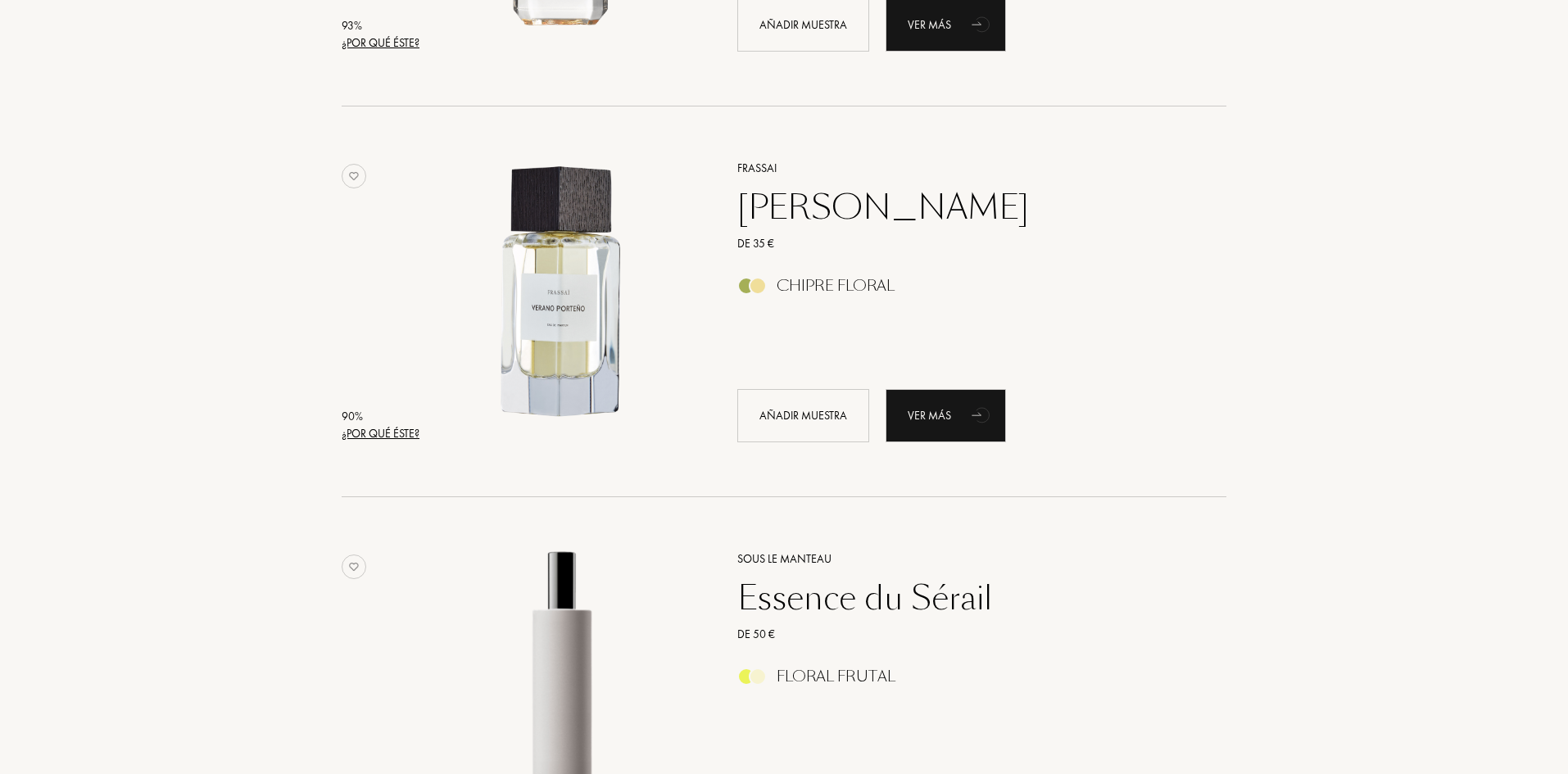
click at [372, 432] on div "¿Por qué éste?" at bounding box center [380, 433] width 78 height 17
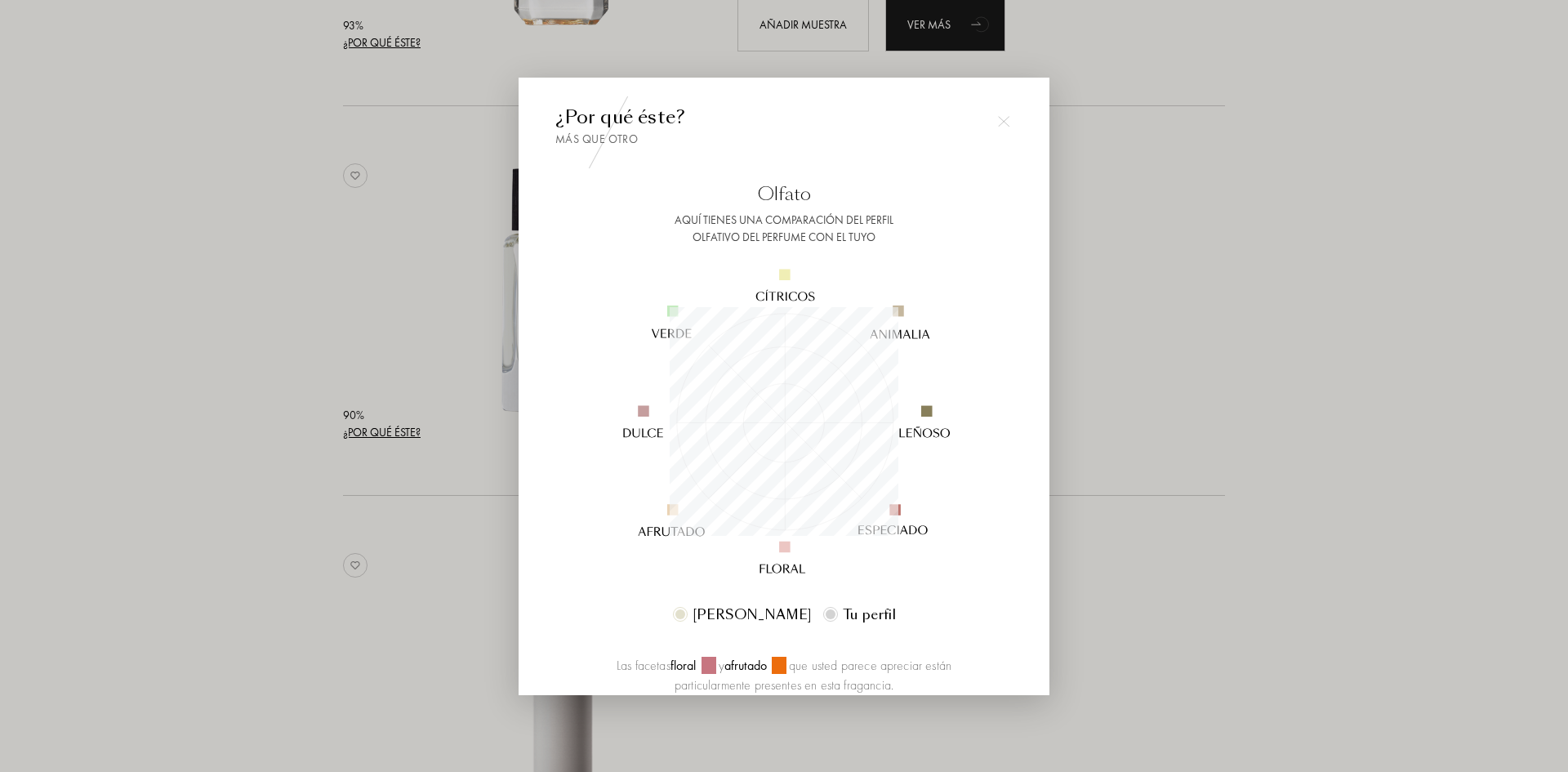
scroll to position [228, 228]
click at [996, 118] on div at bounding box center [1004, 122] width 33 height 33
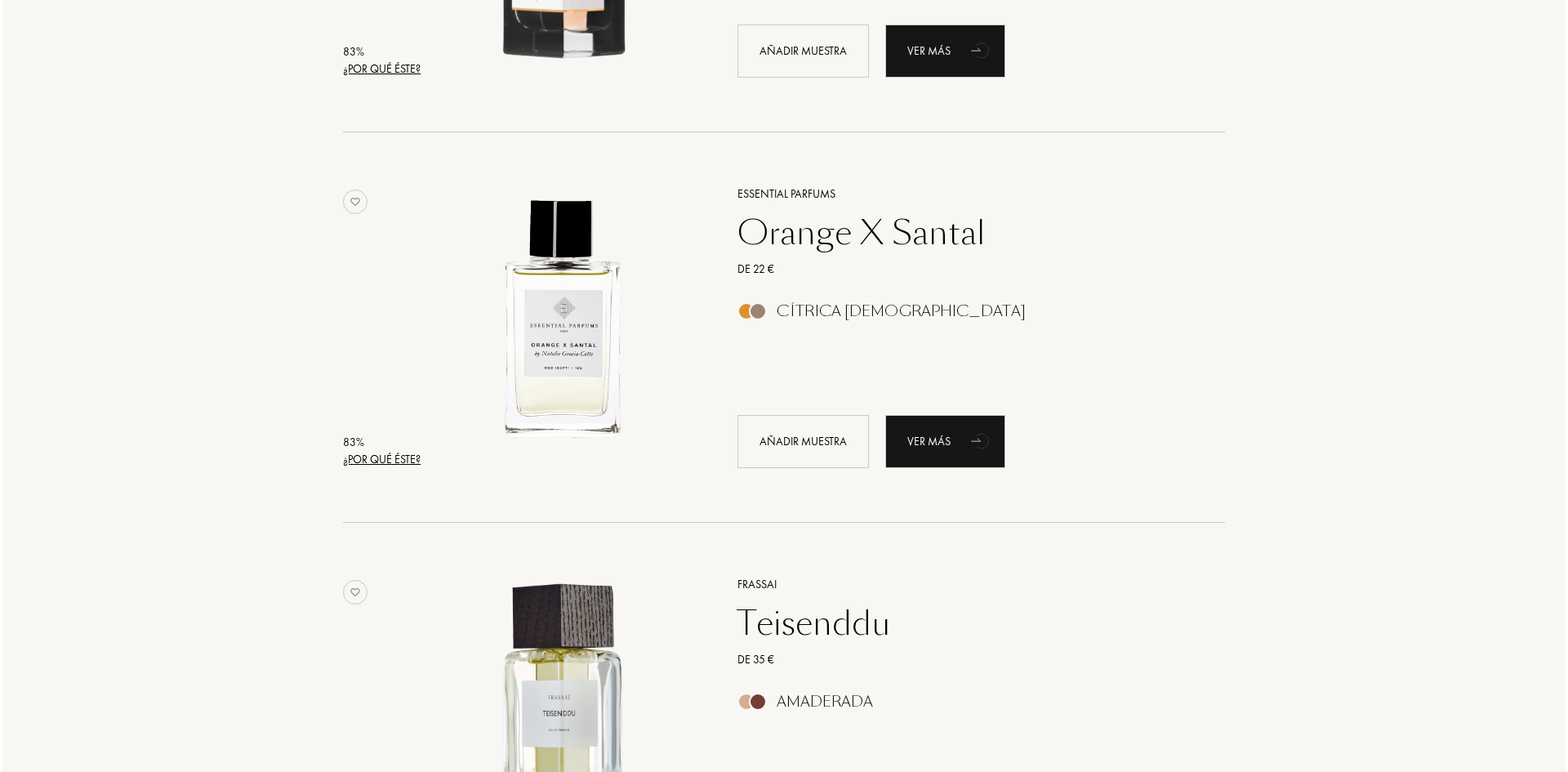
scroll to position [5229, 0]
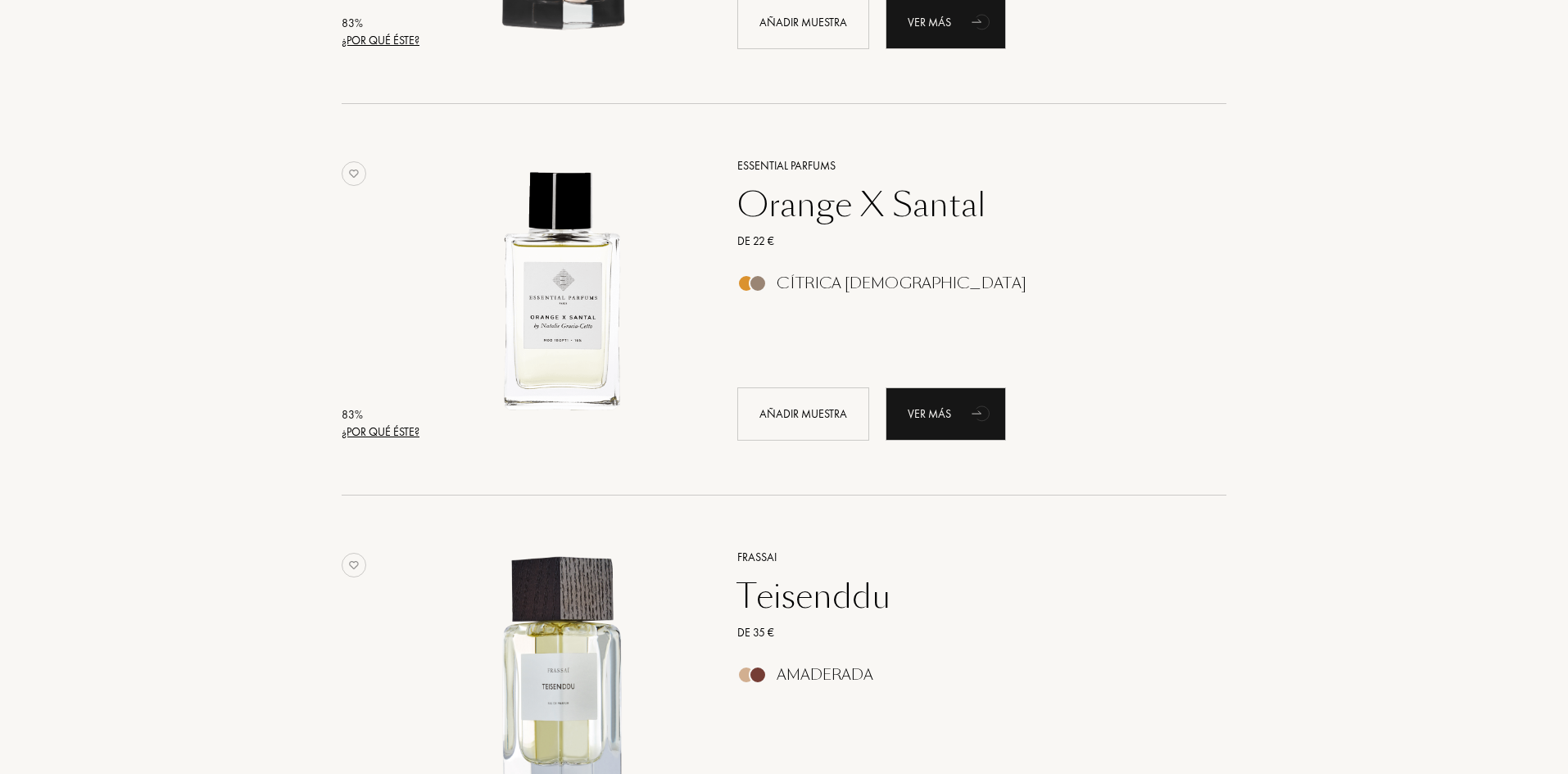
click at [387, 430] on div "¿Por qué éste?" at bounding box center [380, 432] width 78 height 17
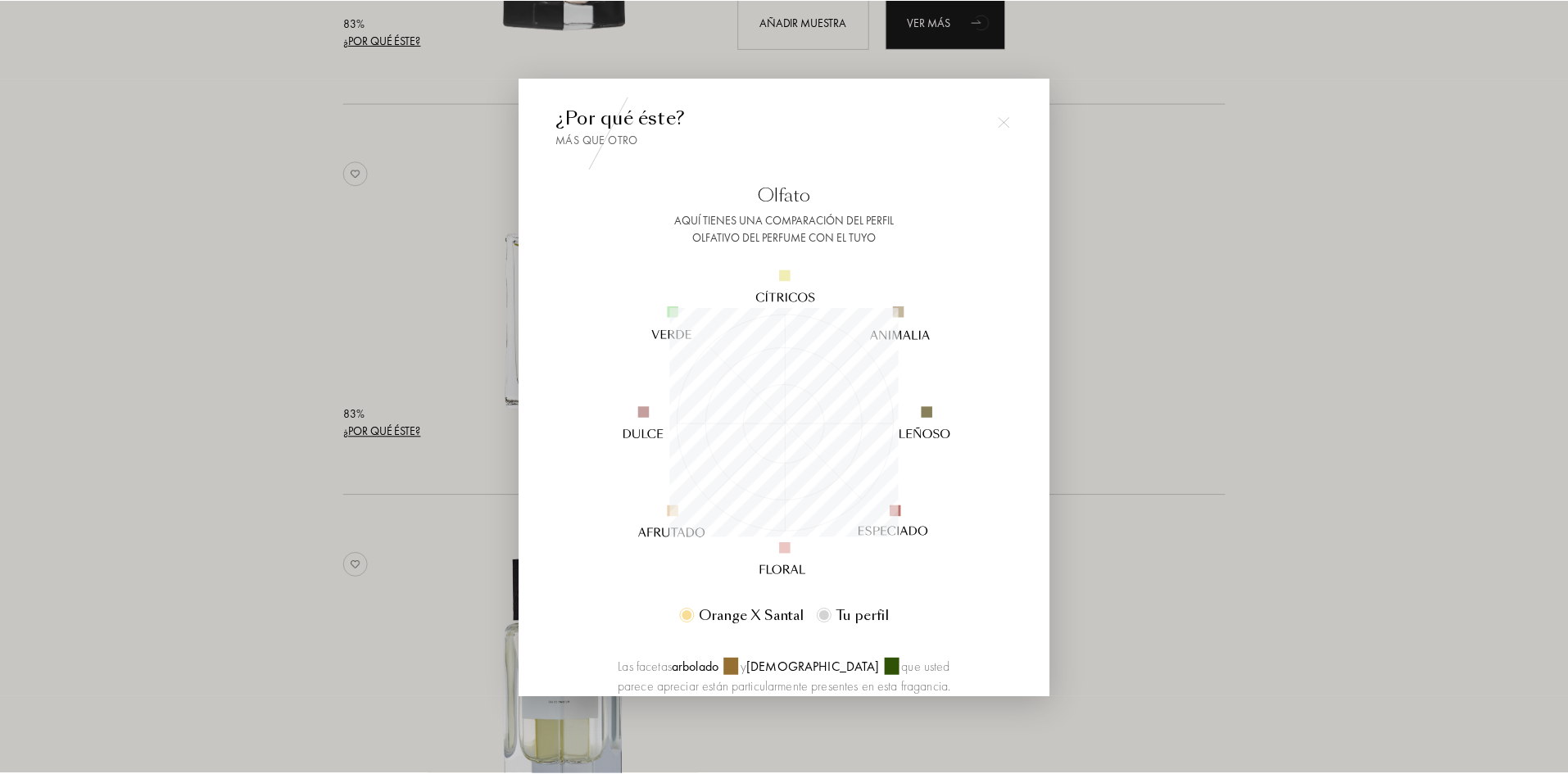
scroll to position [229, 229]
click at [412, 309] on div at bounding box center [786, 387] width 1573 height 774
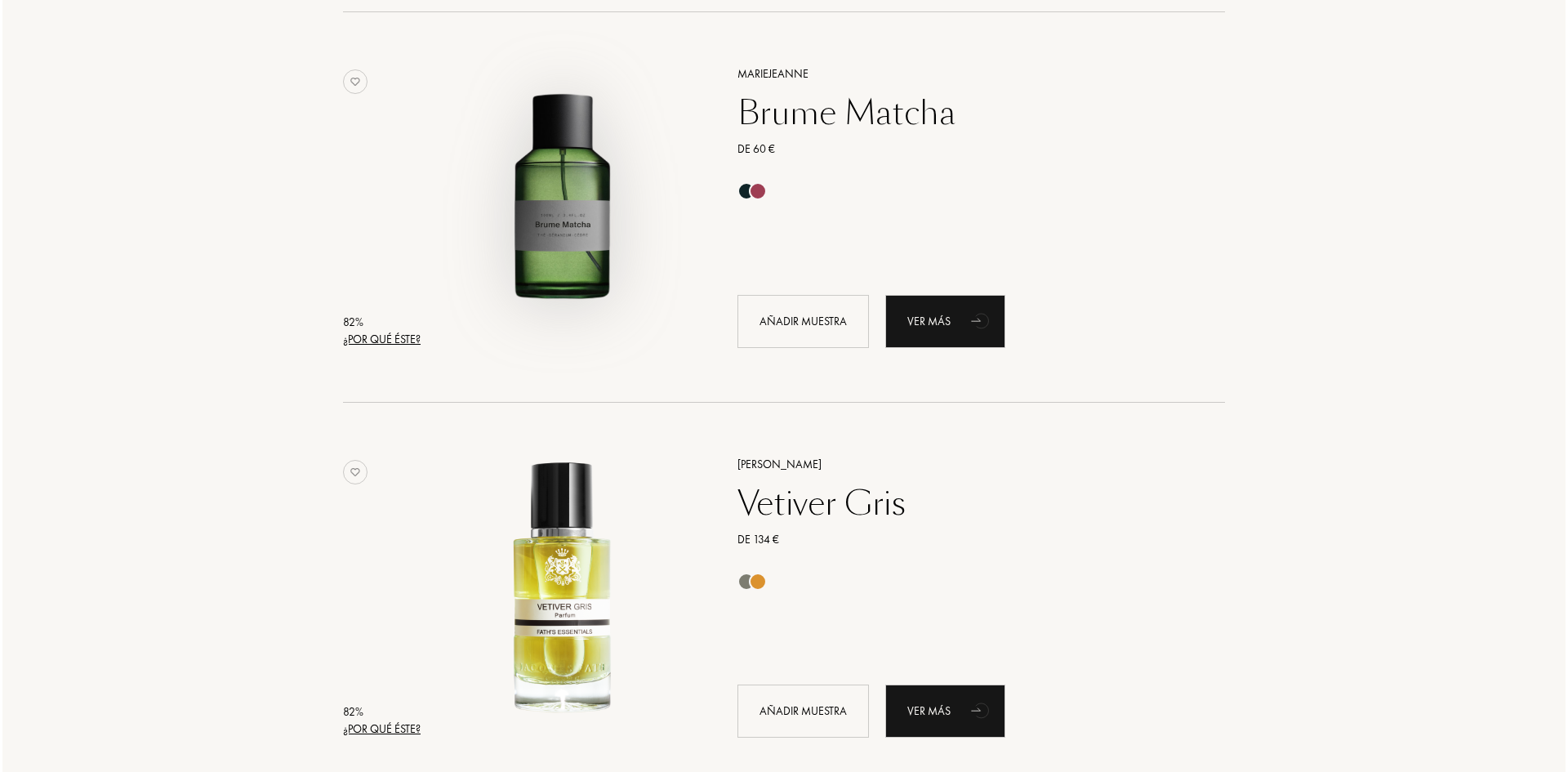
scroll to position [6210, 0]
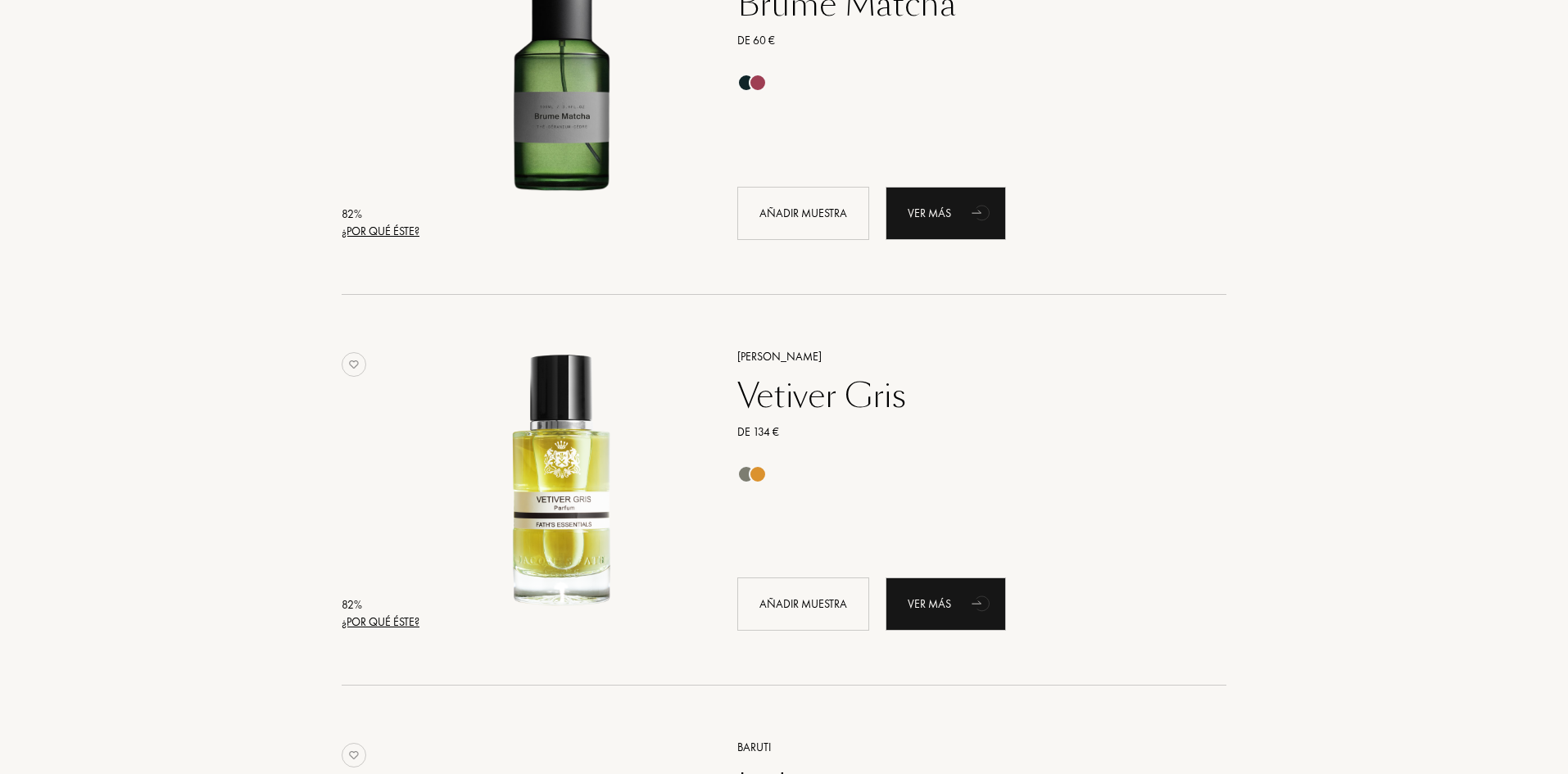
click at [376, 227] on div "¿Por qué éste?" at bounding box center [380, 231] width 78 height 17
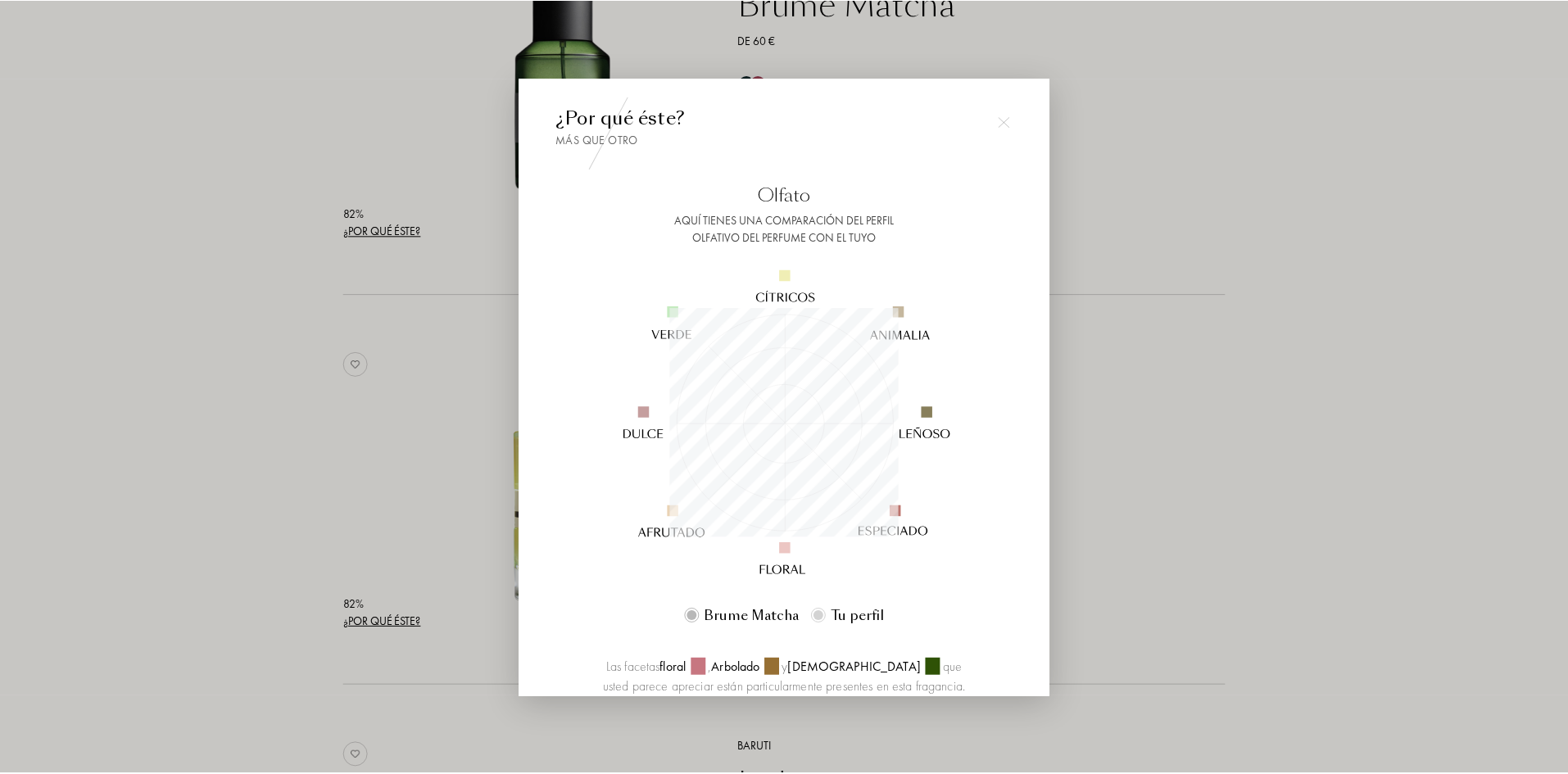
scroll to position [229, 229]
click at [405, 379] on div at bounding box center [786, 387] width 1573 height 774
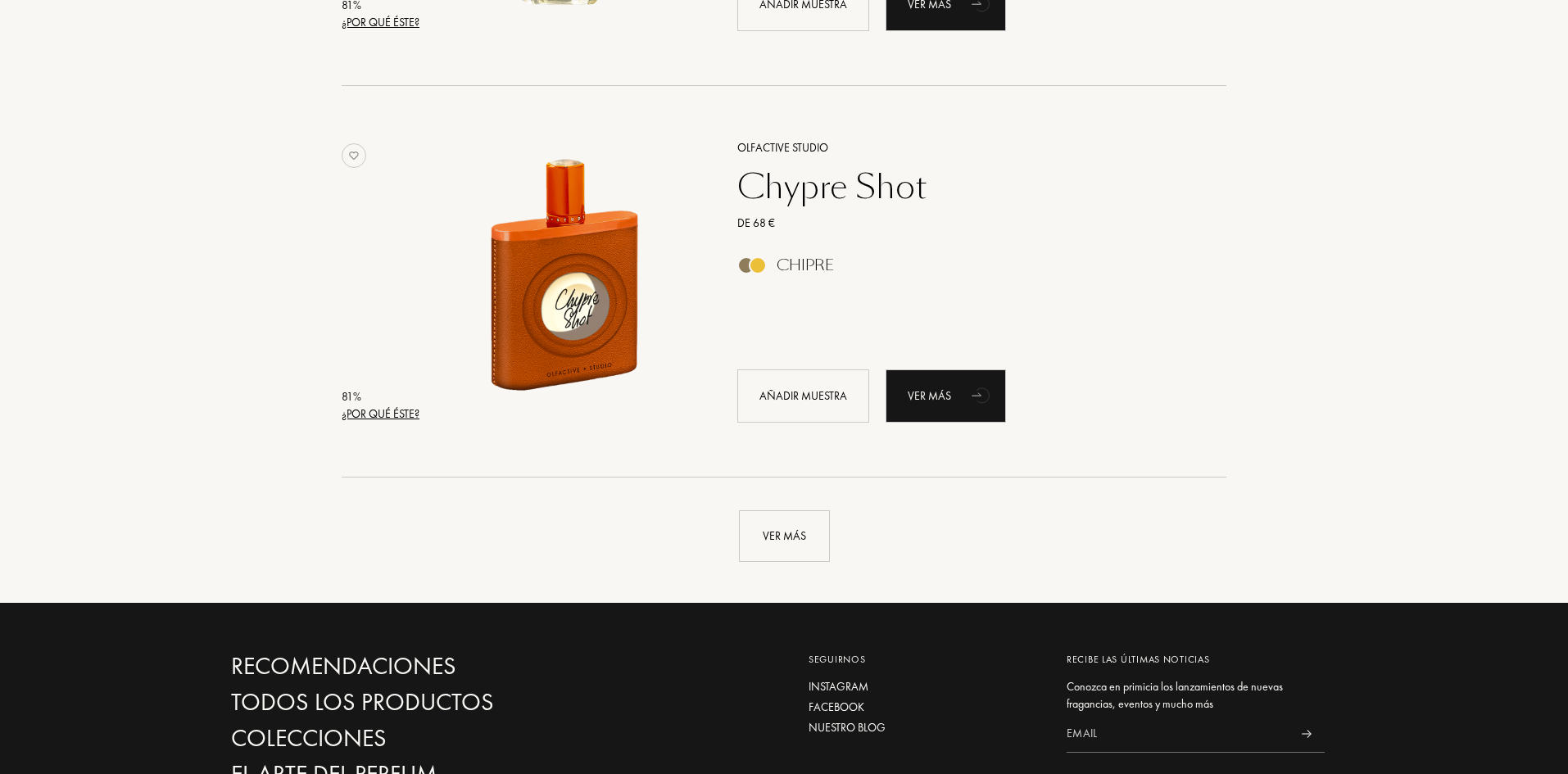
scroll to position [7700, 0]
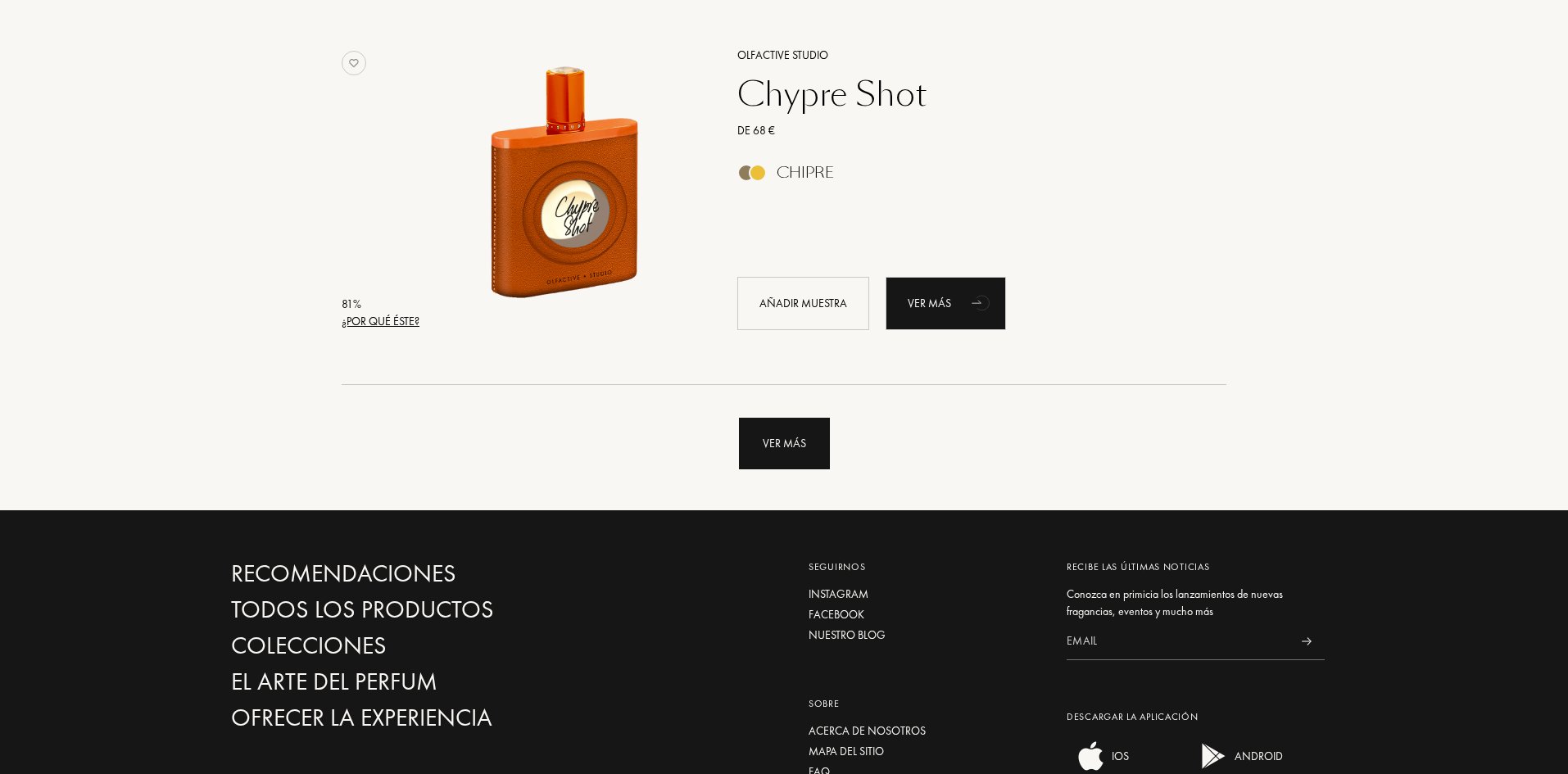
click at [813, 452] on div "Ver más" at bounding box center [785, 443] width 91 height 51
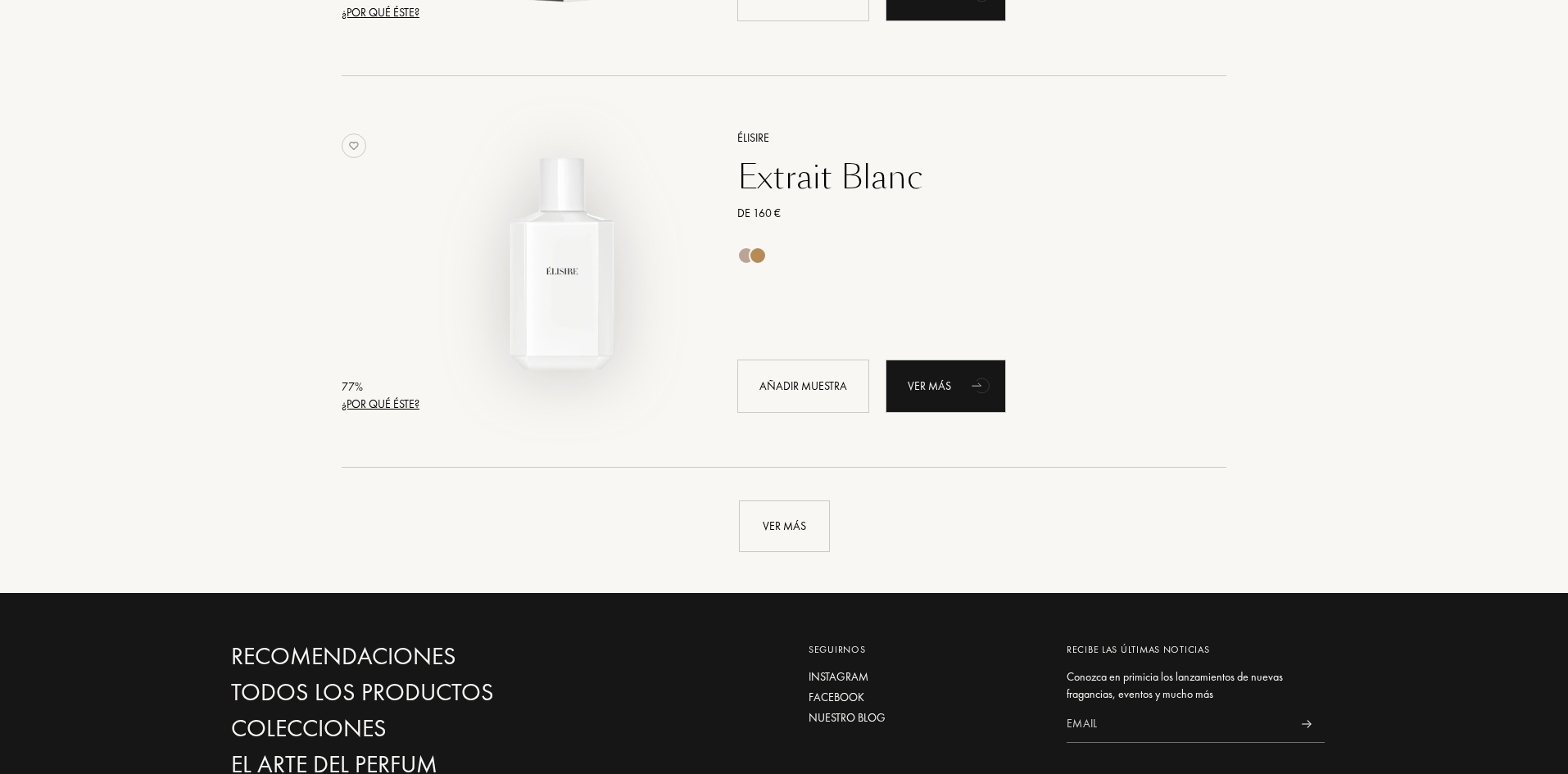
scroll to position [11524, 0]
